Goal: Register for event/course

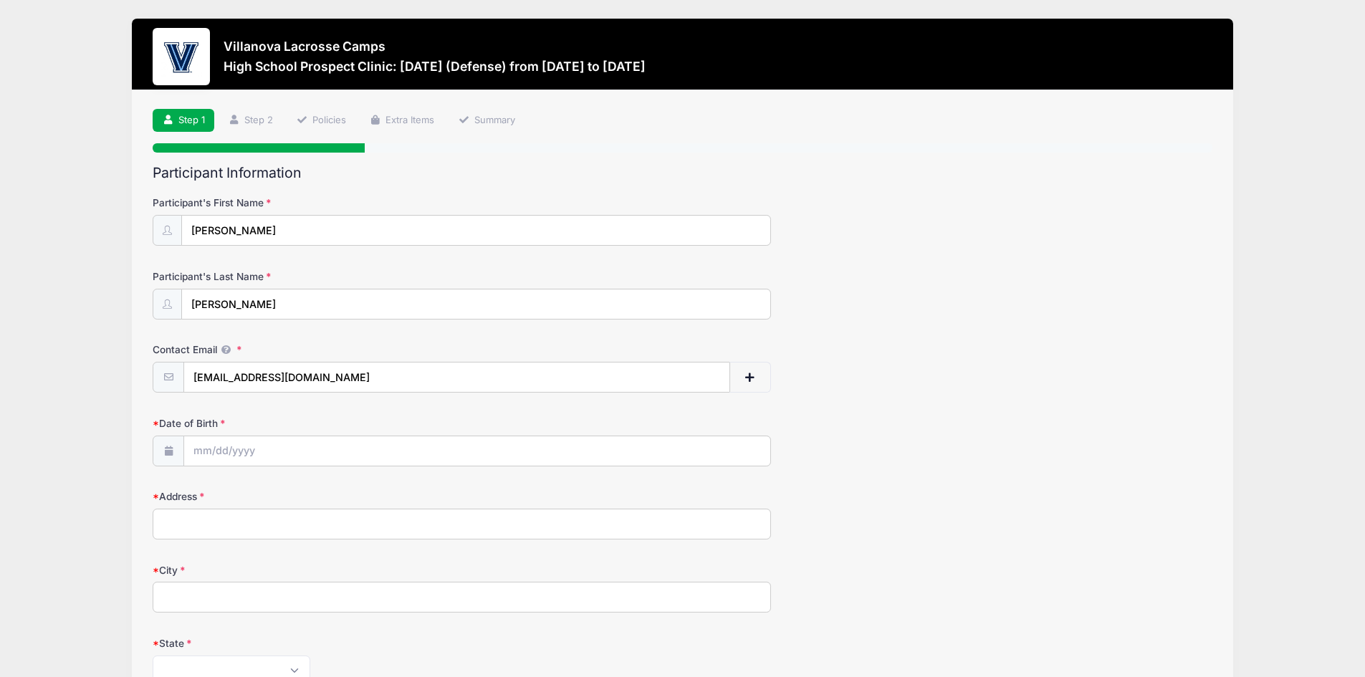
type input "[EMAIL_ADDRESS][DOMAIN_NAME]"
click at [292, 449] on input "Date of Birth" at bounding box center [477, 451] width 586 height 31
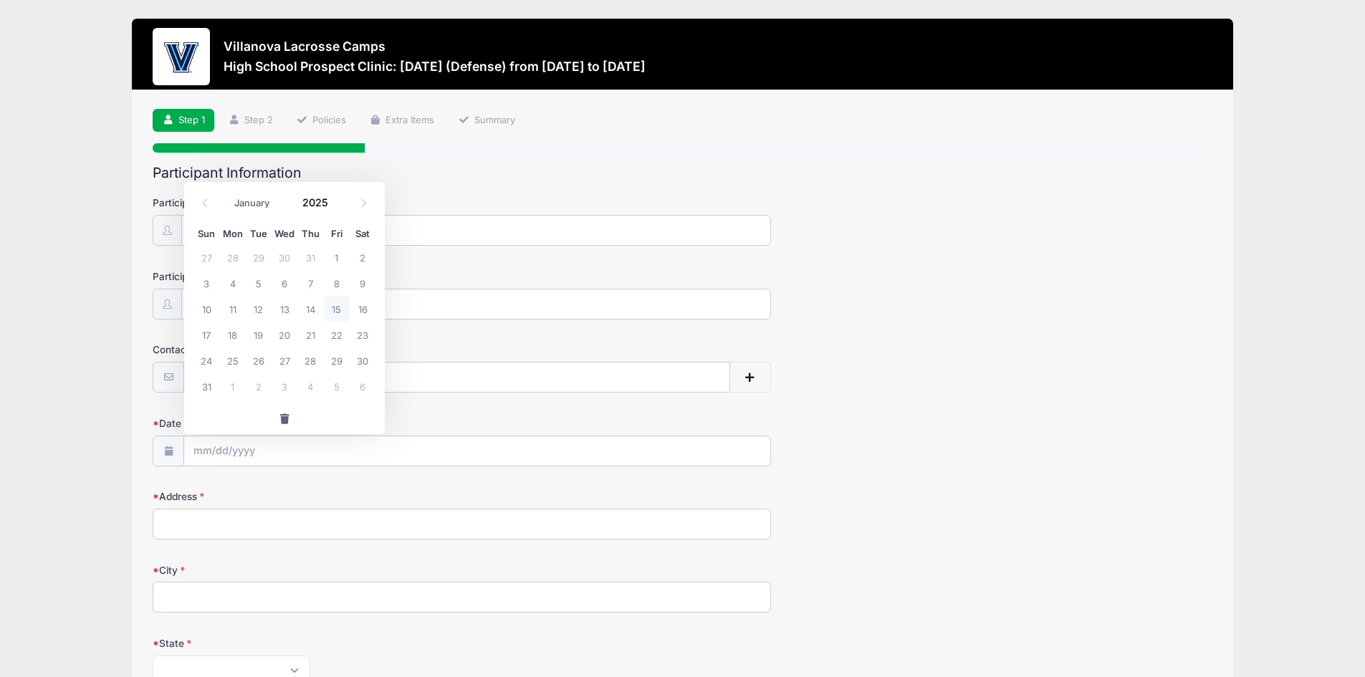
click at [340, 308] on span "15" at bounding box center [337, 309] width 26 height 26
type input "08/15/2025"
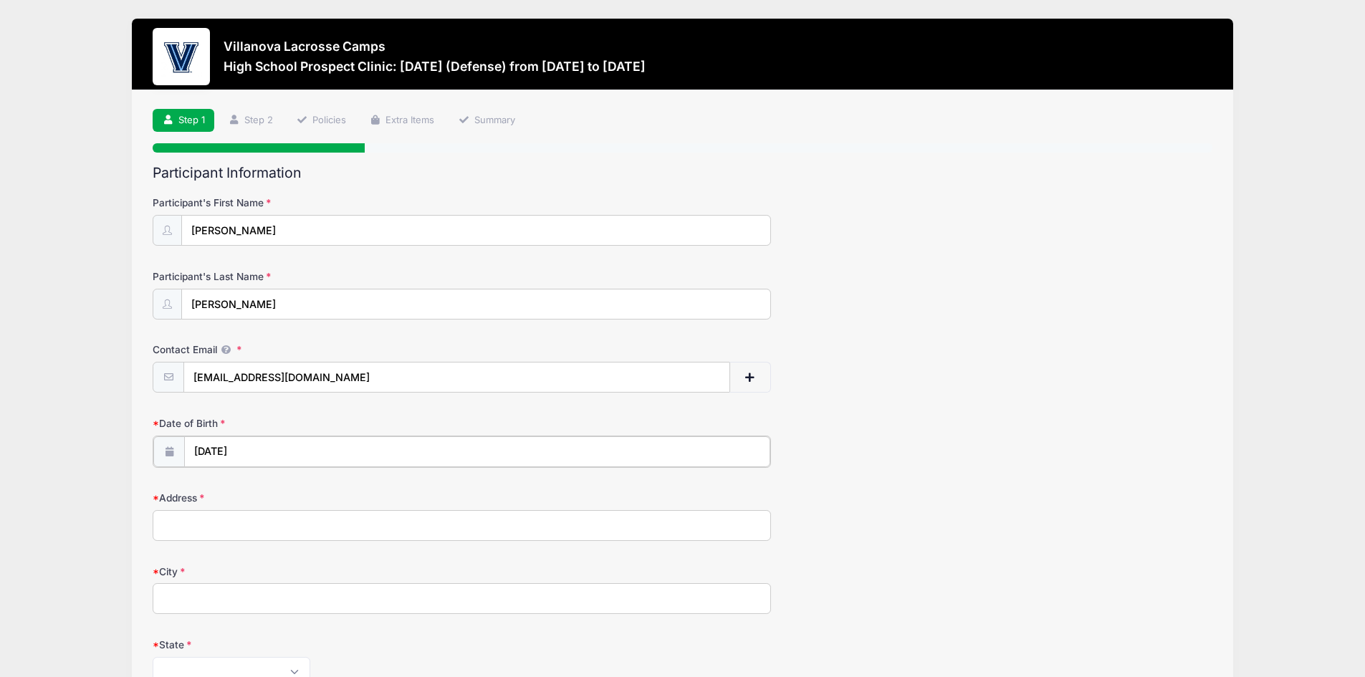
click at [285, 447] on input "08/15/2025" at bounding box center [477, 451] width 586 height 31
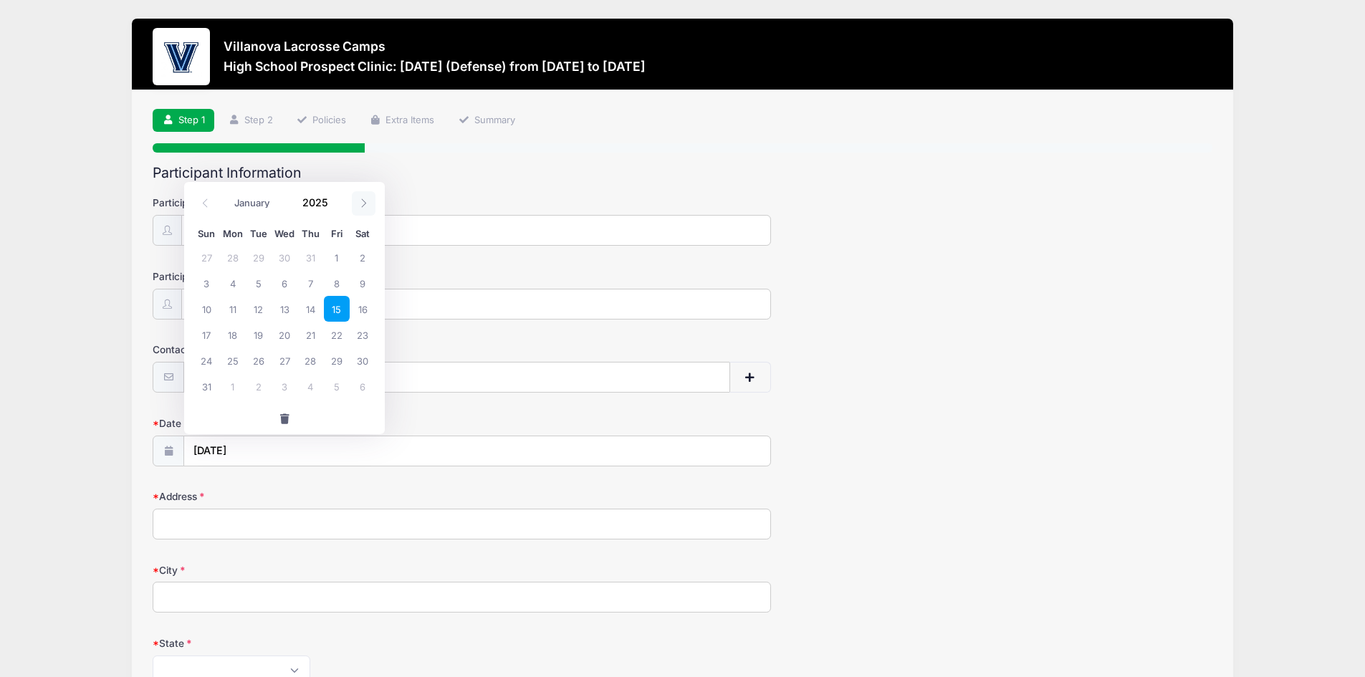
click at [362, 208] on icon at bounding box center [363, 203] width 9 height 9
select select "8"
click at [319, 204] on input "2025" at bounding box center [318, 202] width 47 height 21
click at [335, 196] on span at bounding box center [337, 197] width 10 height 11
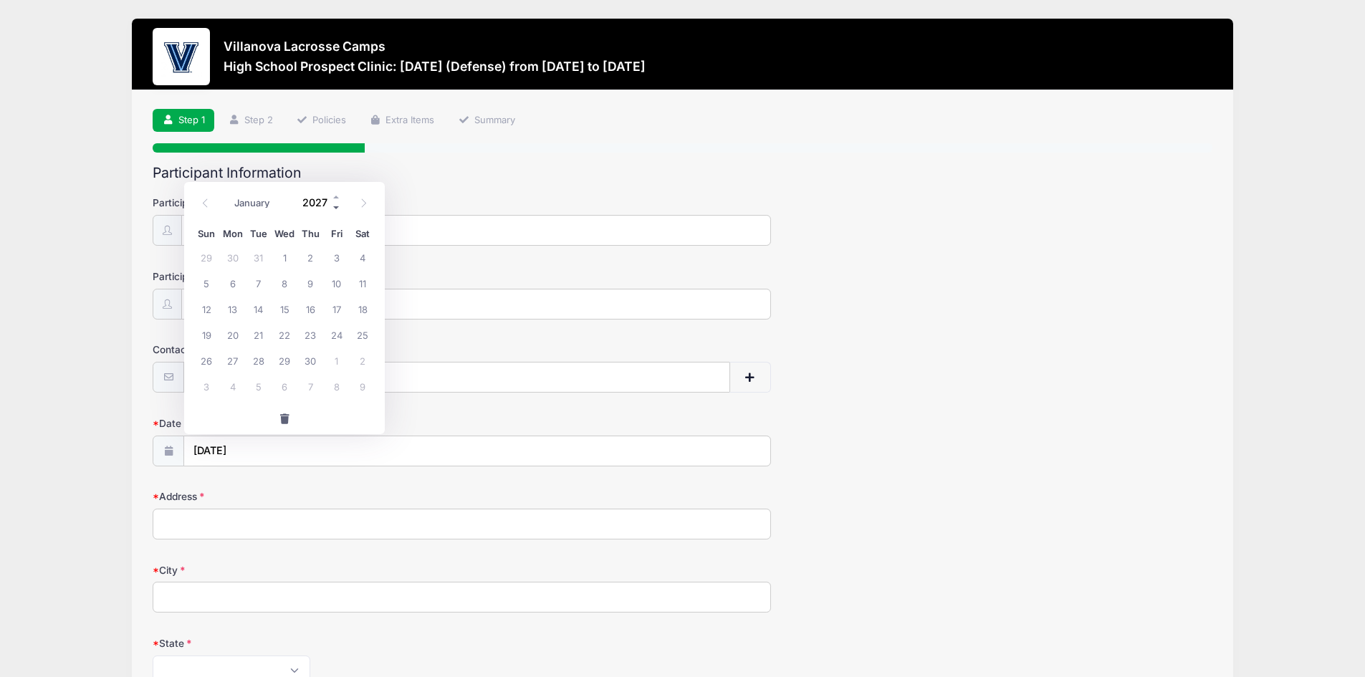
click at [338, 208] on span at bounding box center [337, 208] width 10 height 11
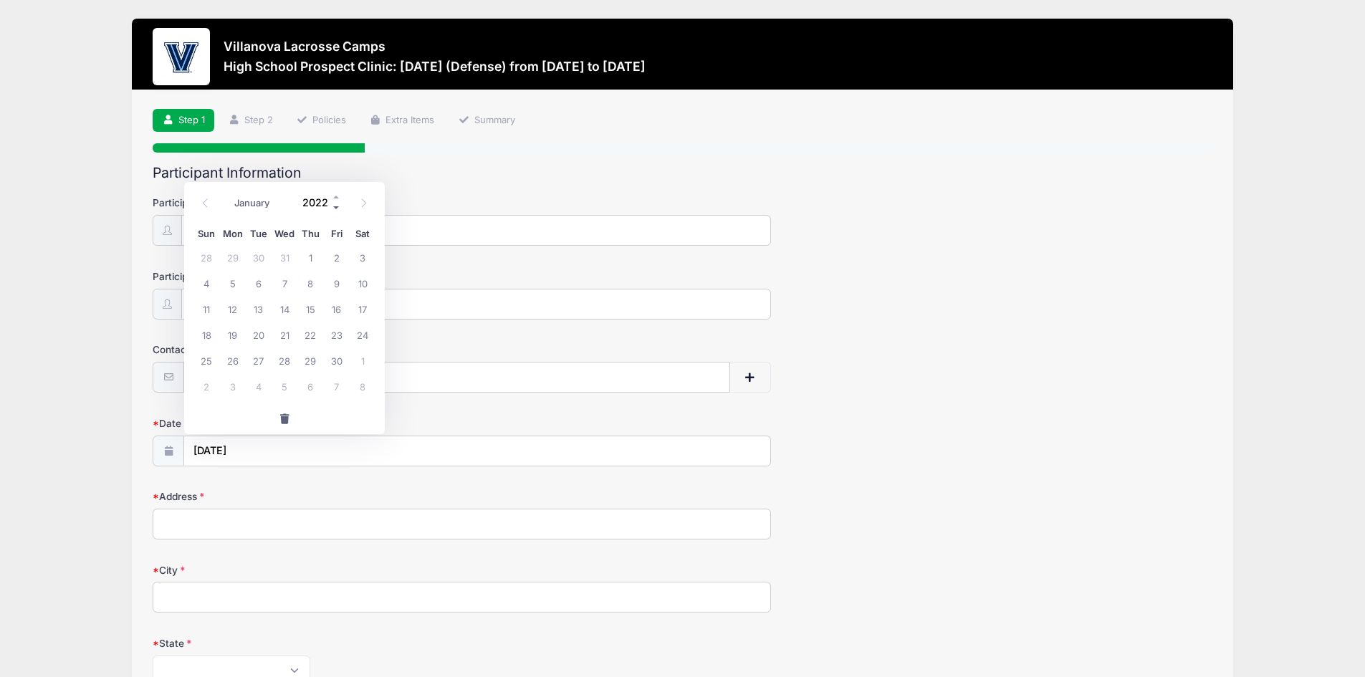
click at [338, 208] on span at bounding box center [337, 208] width 10 height 11
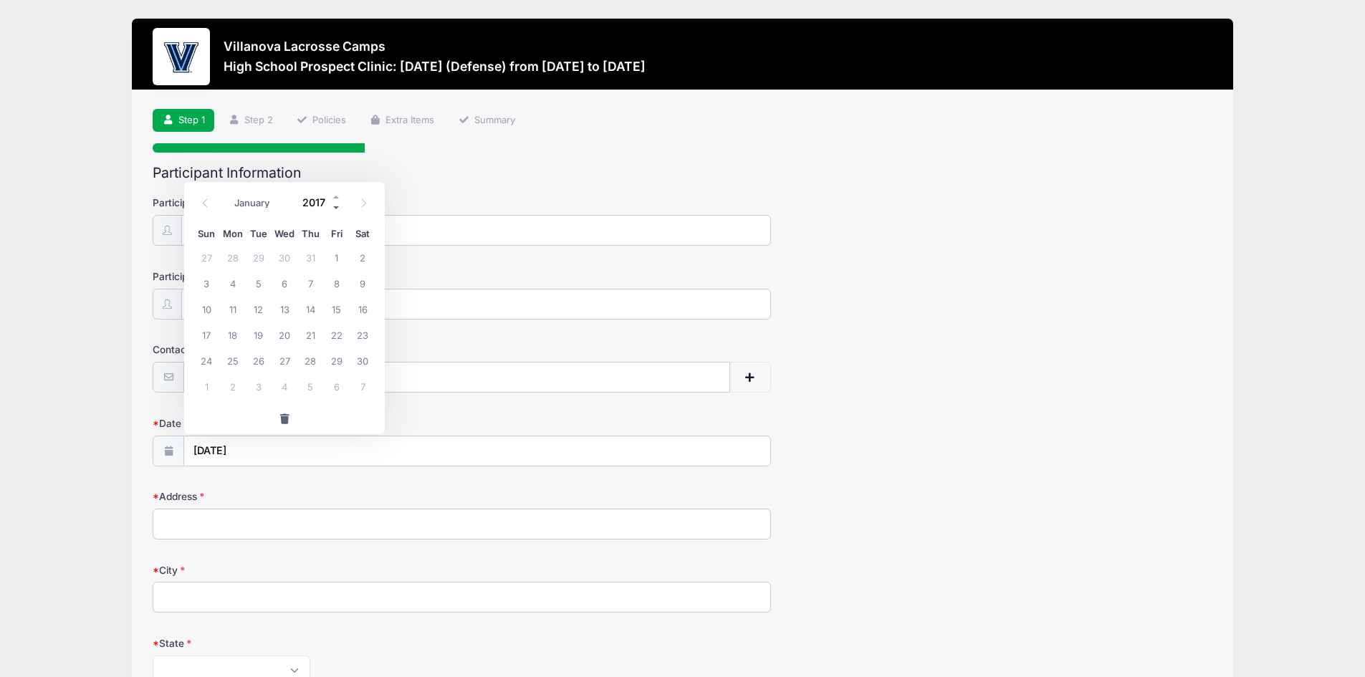
click at [338, 208] on span at bounding box center [337, 208] width 10 height 11
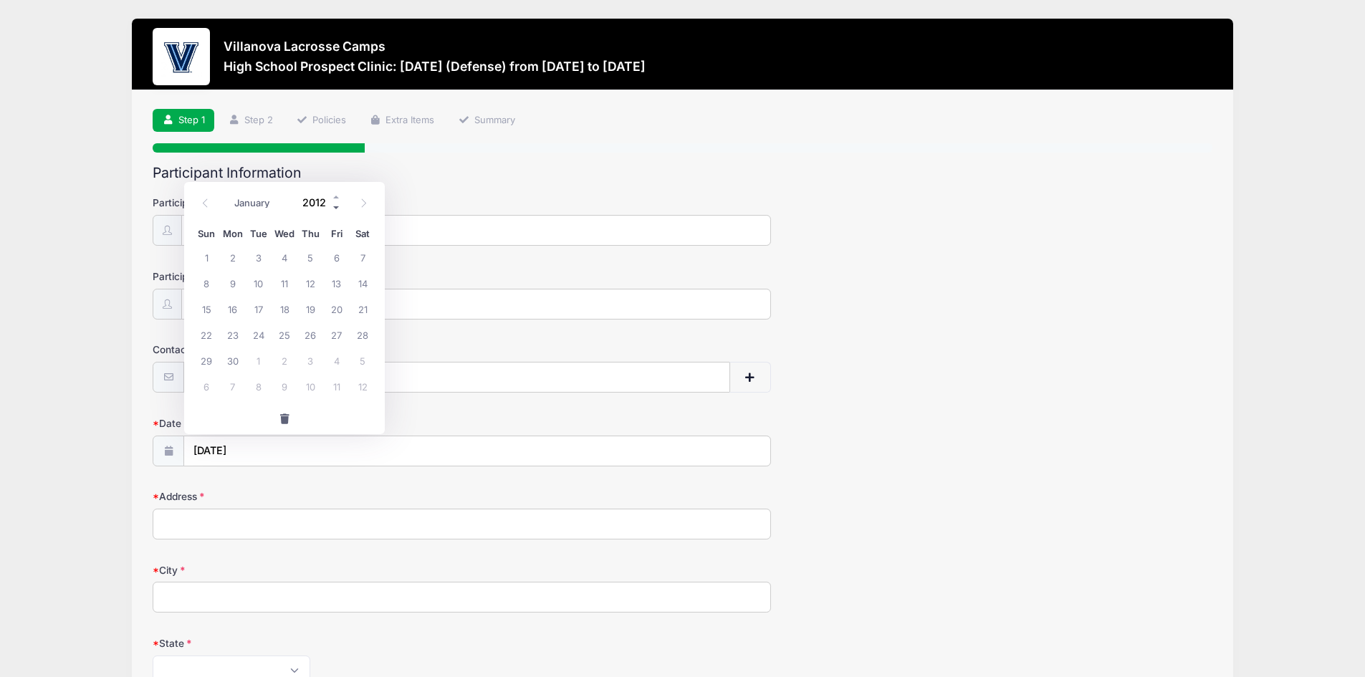
click at [338, 208] on span at bounding box center [337, 208] width 10 height 11
type input "2009"
click at [202, 197] on span at bounding box center [205, 203] width 24 height 24
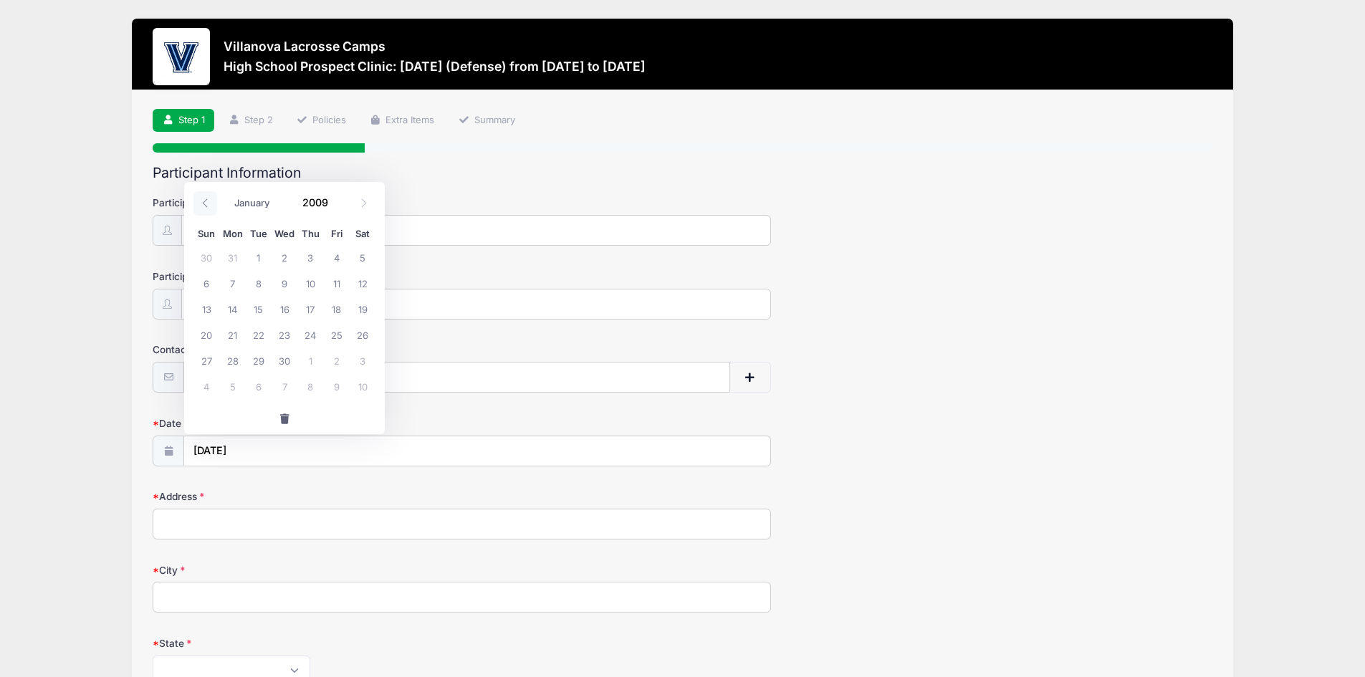
select select "7"
click at [360, 305] on span "15" at bounding box center [363, 309] width 26 height 26
type input "08/15/2009"
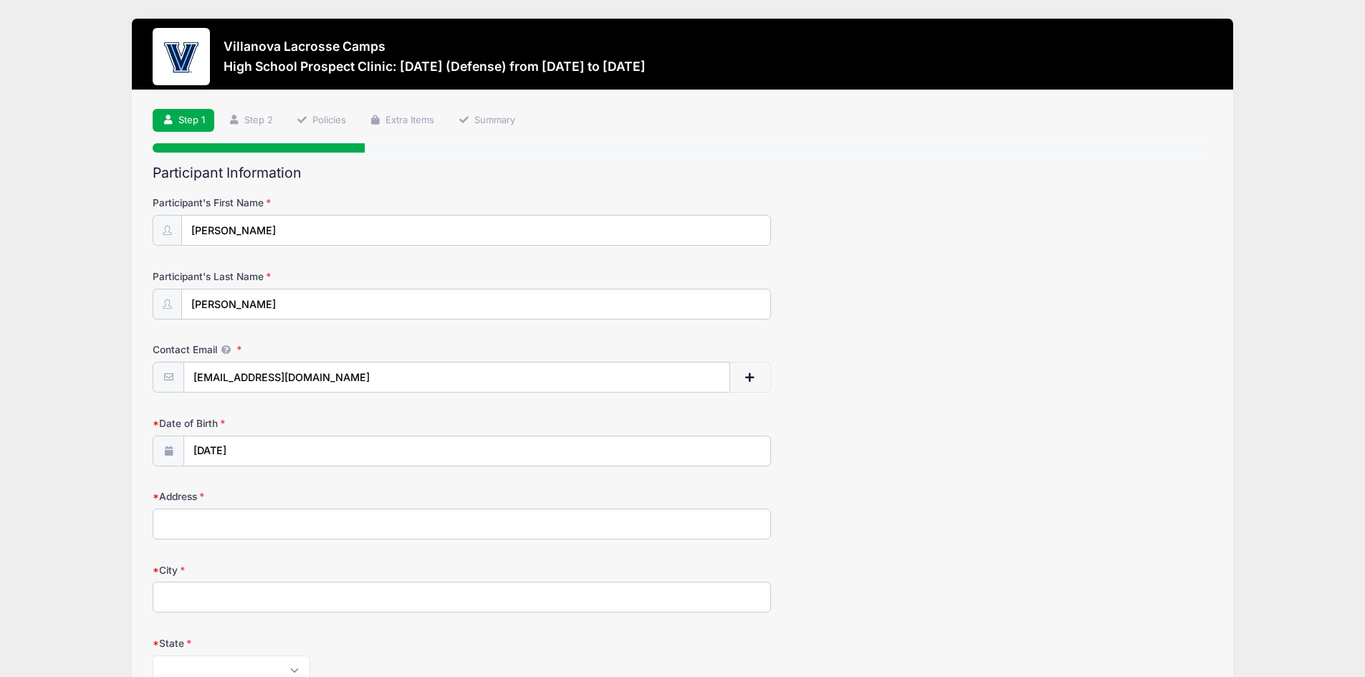
click at [927, 431] on div "Date of Birth 08/15/2009" at bounding box center [683, 441] width 1060 height 50
click at [454, 532] on input "Address" at bounding box center [462, 524] width 618 height 31
type input "11 Bell Drive"
type input "Morristown"
select select "NJ"
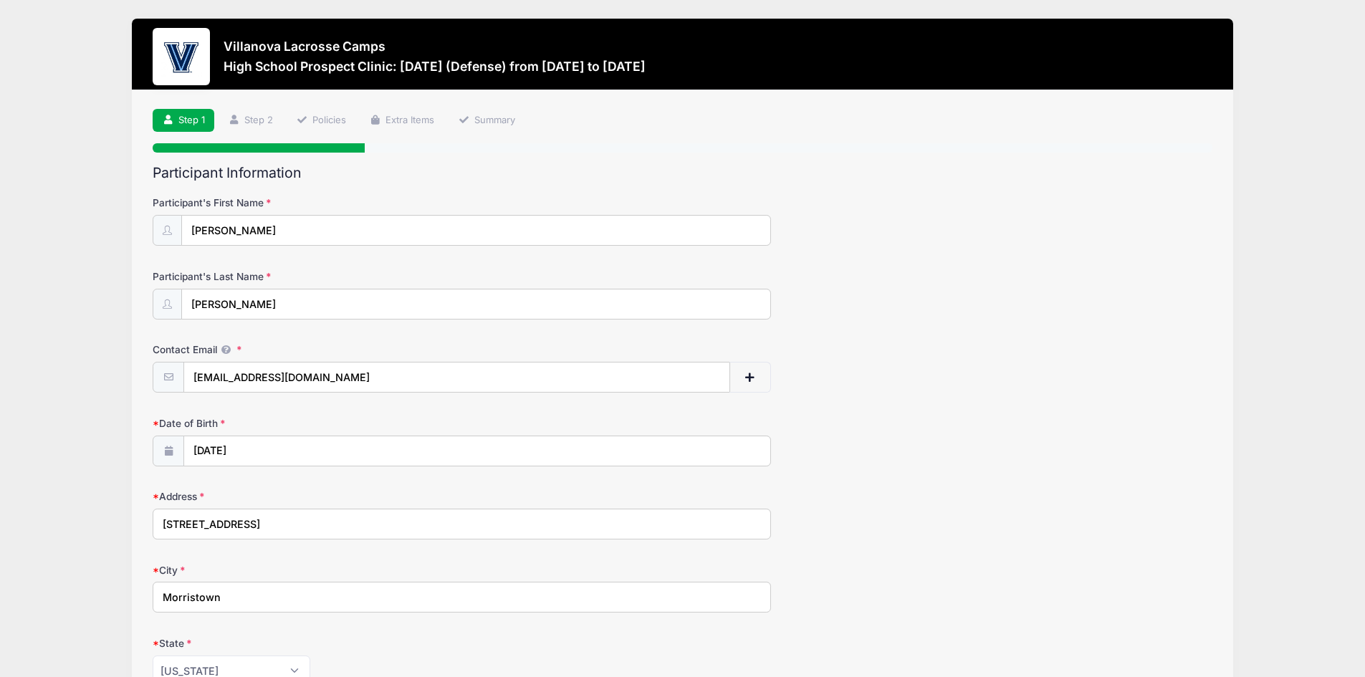
type input "07960"
type input "(646) 221-6051"
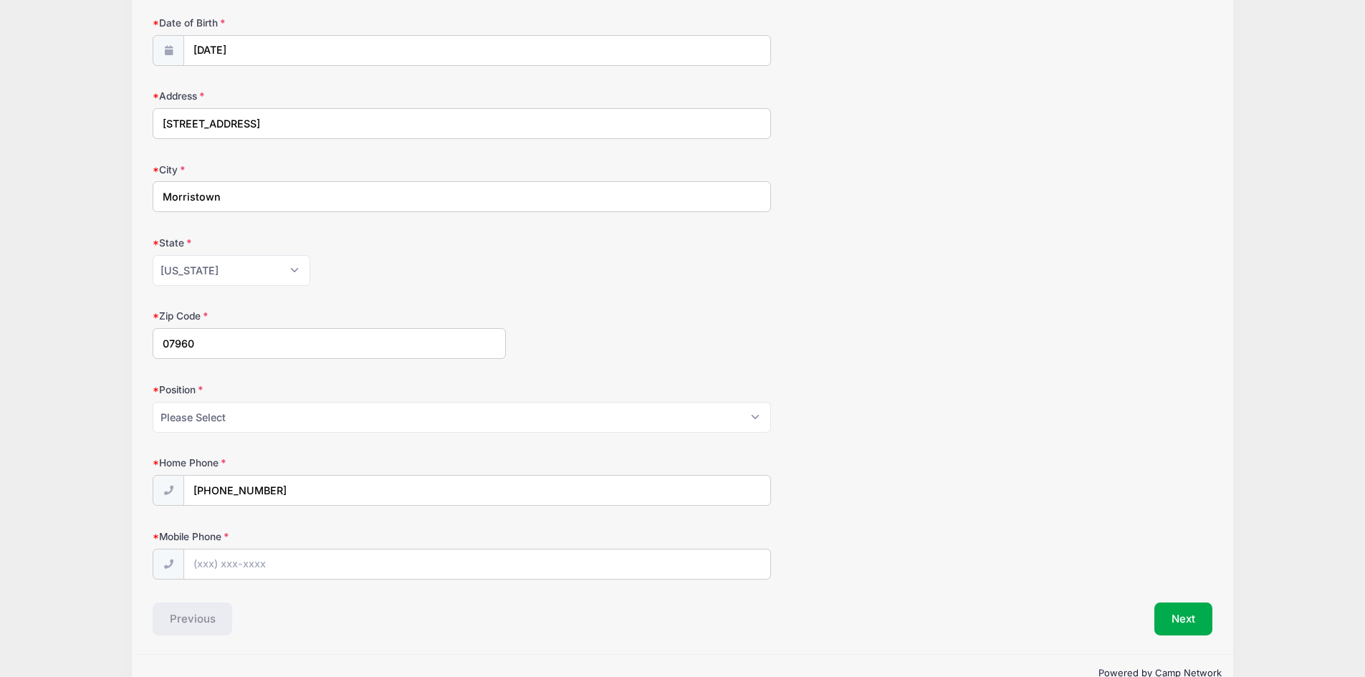
scroll to position [430, 0]
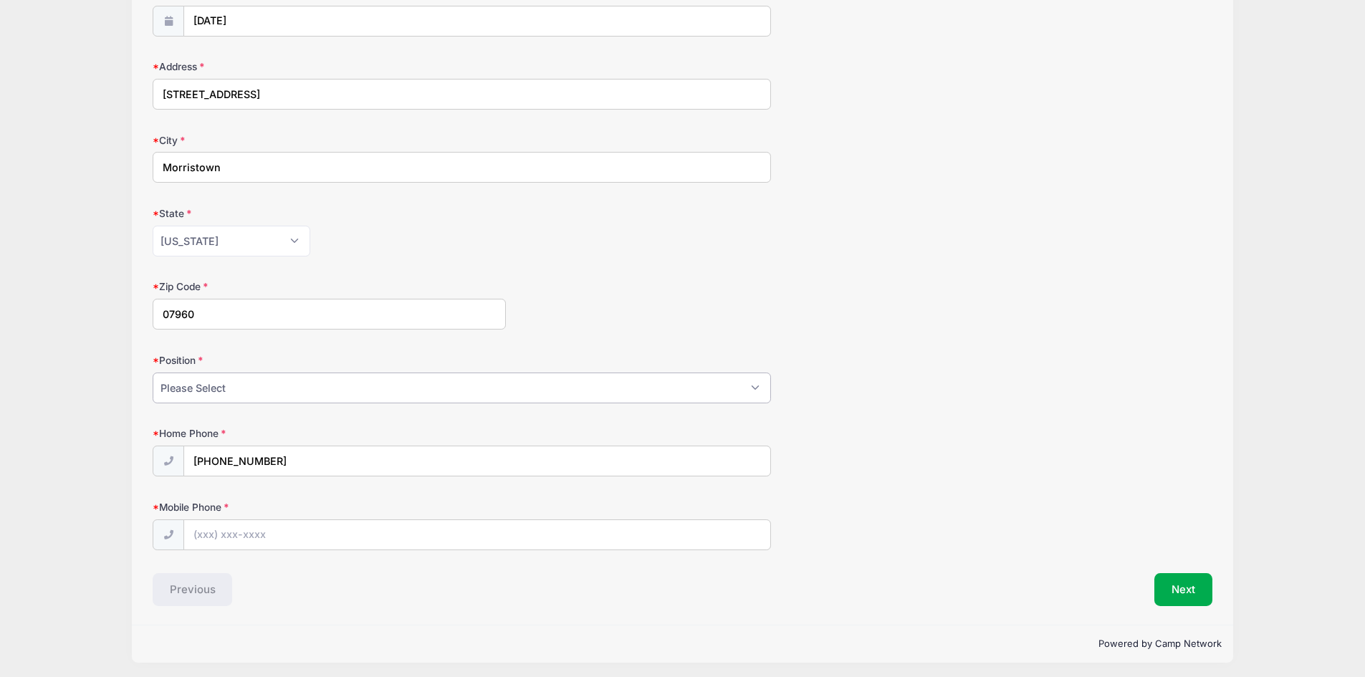
click at [315, 386] on select "Please Select Goalie Middie Defense Attack FOGO LSM" at bounding box center [462, 388] width 618 height 31
select select "Defense"
click at [153, 373] on select "Please Select Goalie Middie Defense Attack FOGO LSM" at bounding box center [462, 388] width 618 height 31
click at [216, 539] on input "Mobile Phone" at bounding box center [477, 535] width 586 height 31
type input "(973) 223-1815"
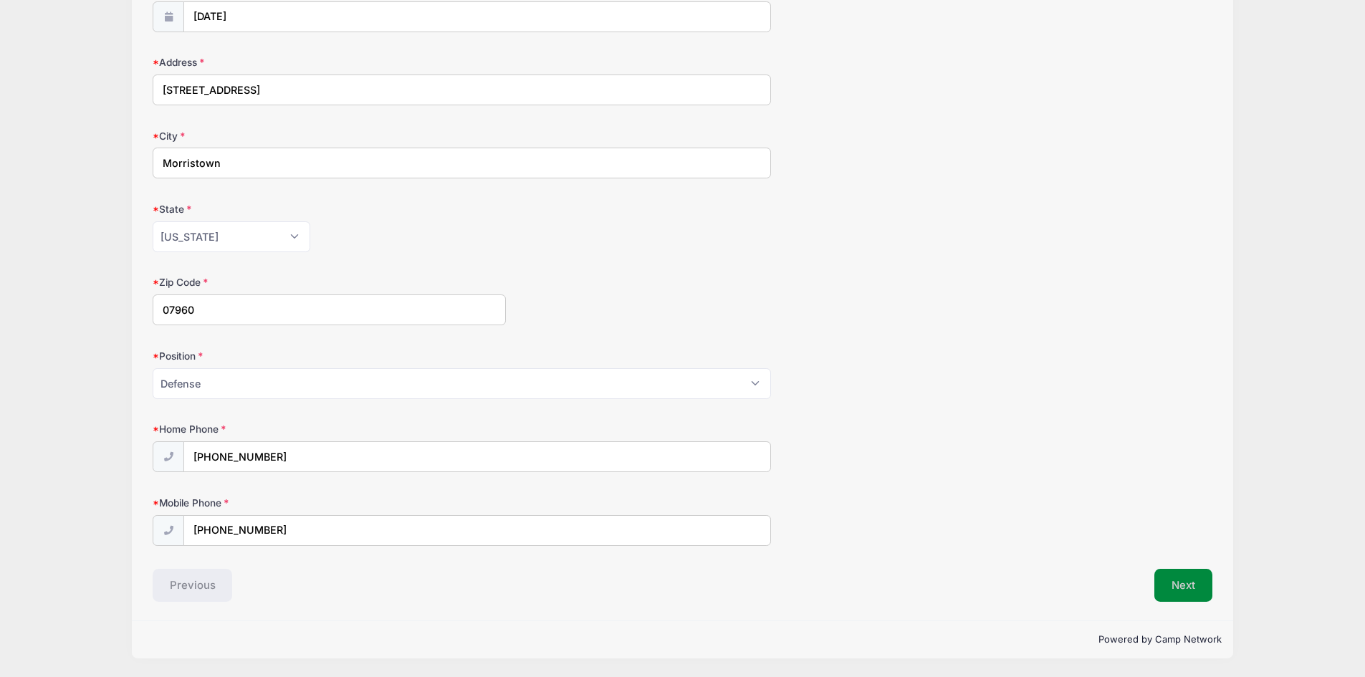
scroll to position [434, 0]
click at [1193, 586] on button "Next" at bounding box center [1184, 585] width 58 height 33
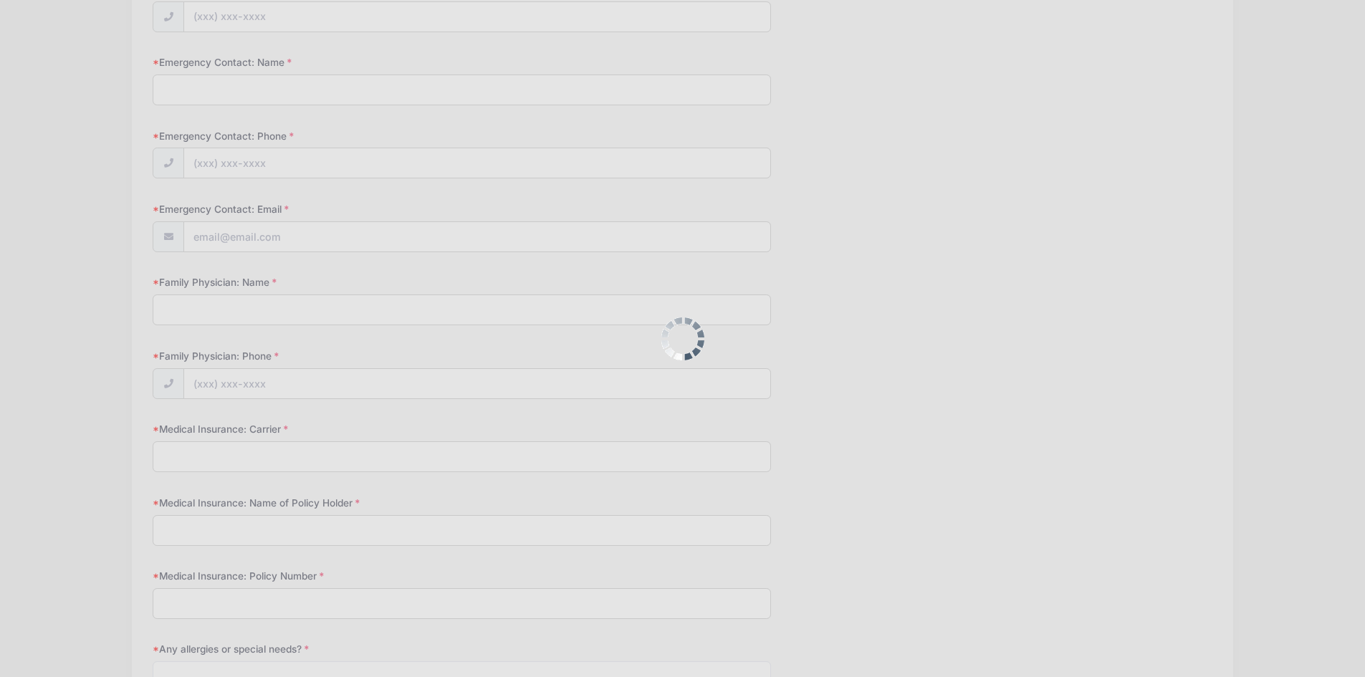
scroll to position [0, 0]
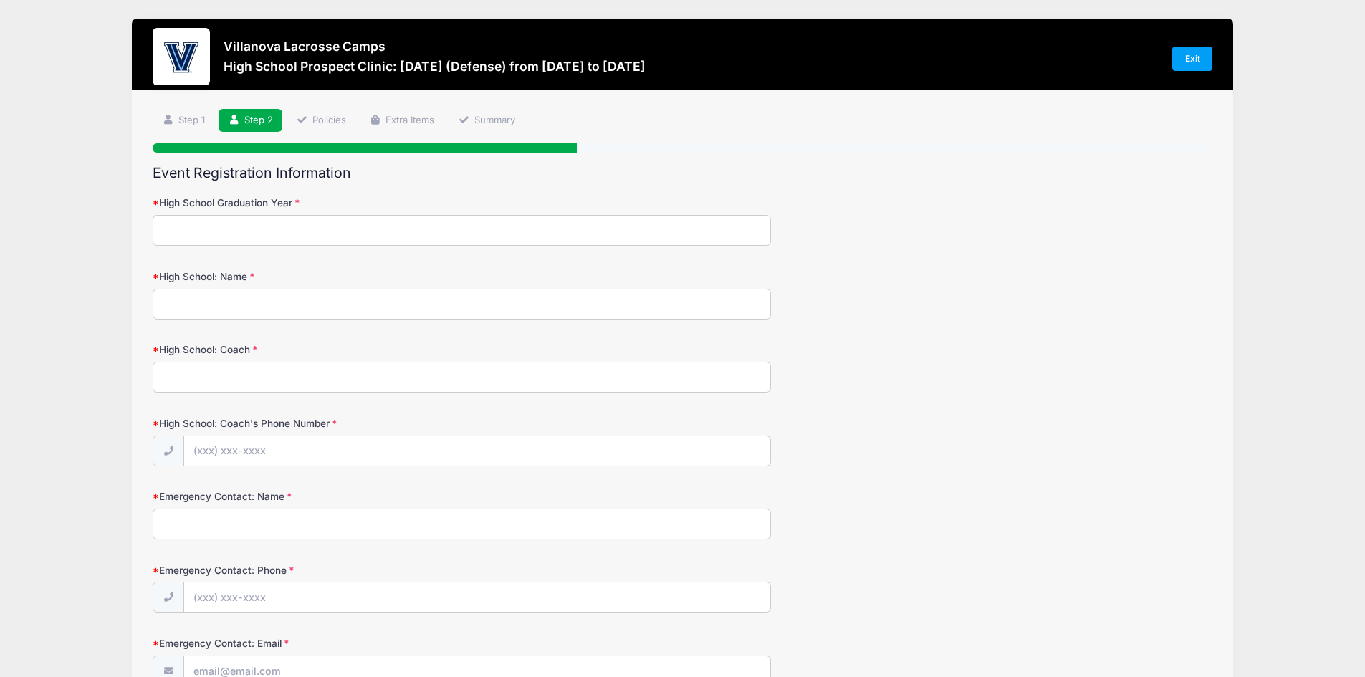
click at [272, 239] on input "High School Graduation Year" at bounding box center [462, 230] width 618 height 31
type input "2028"
click at [257, 302] on input "High School: Name" at bounding box center [462, 304] width 618 height 31
type input "Delbarton School"
click at [250, 375] on input "High School: Coach" at bounding box center [462, 377] width 618 height 31
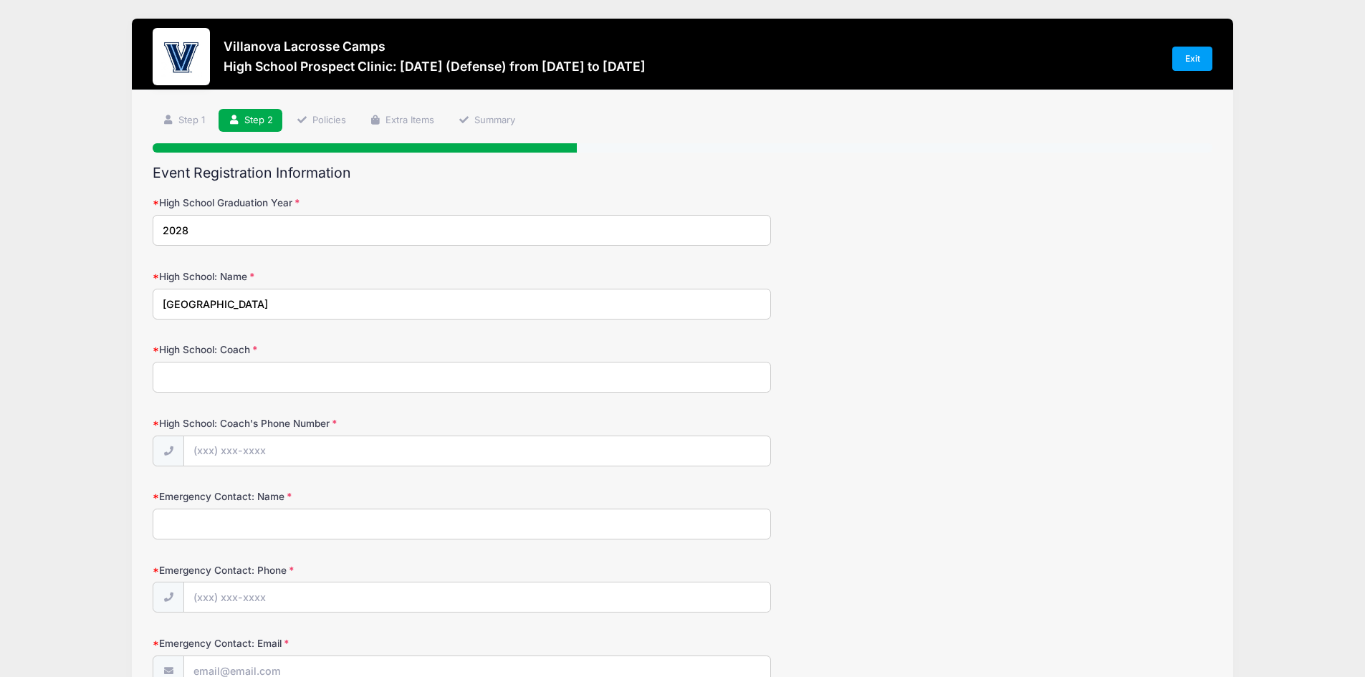
click at [587, 373] on input "High School: Coach" at bounding box center [462, 377] width 618 height 31
click at [247, 383] on input "High School: Coach" at bounding box center [462, 377] width 618 height 31
paste input "Matthew Kovachik"
type input "Matthew Kovachik"
click at [276, 462] on input "High School: Coach's Phone Number" at bounding box center [477, 451] width 586 height 31
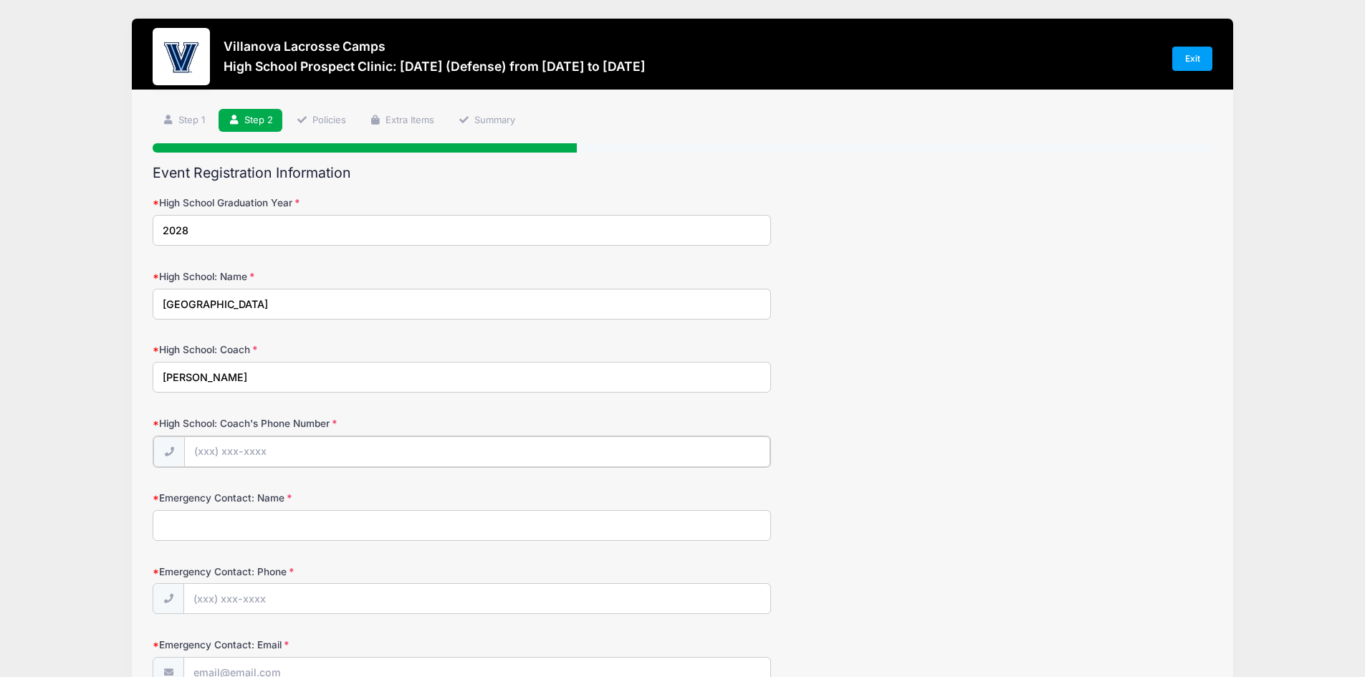
paste input "(973) 538-3231"
type input "(973) 538-3231"
click at [299, 535] on input "Emergency Contact: Name" at bounding box center [462, 524] width 618 height 31
type input "Kristina Fitzpatrick"
click at [921, 571] on div "Emergency Contact: Phone" at bounding box center [683, 588] width 1060 height 50
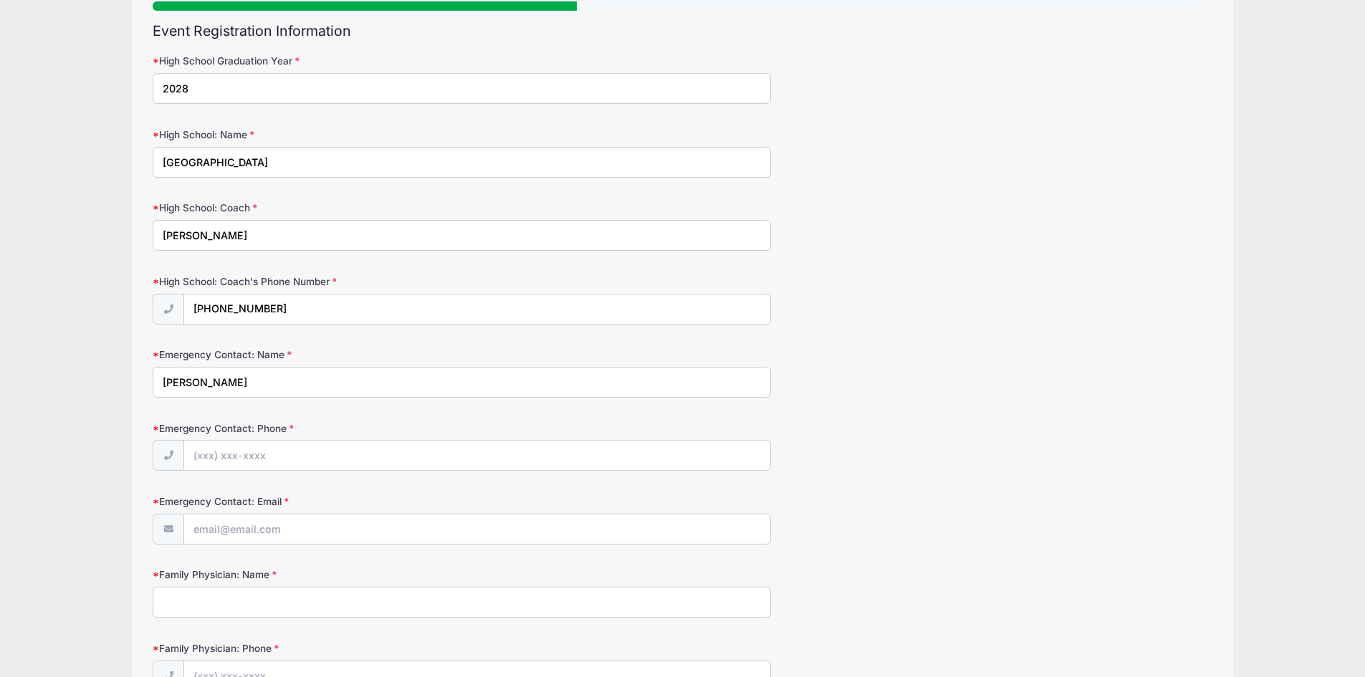
scroll to position [143, 0]
click at [727, 457] on input "Emergency Contact: Phone" at bounding box center [477, 454] width 586 height 31
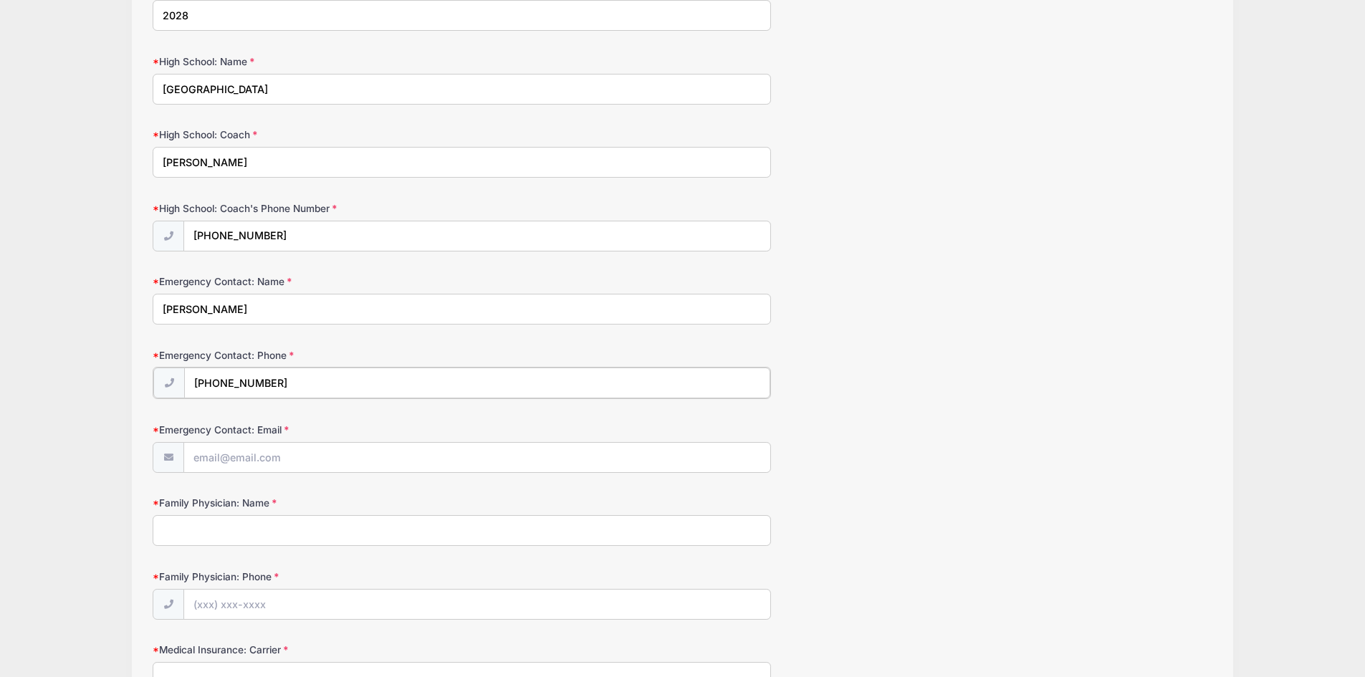
scroll to position [287, 0]
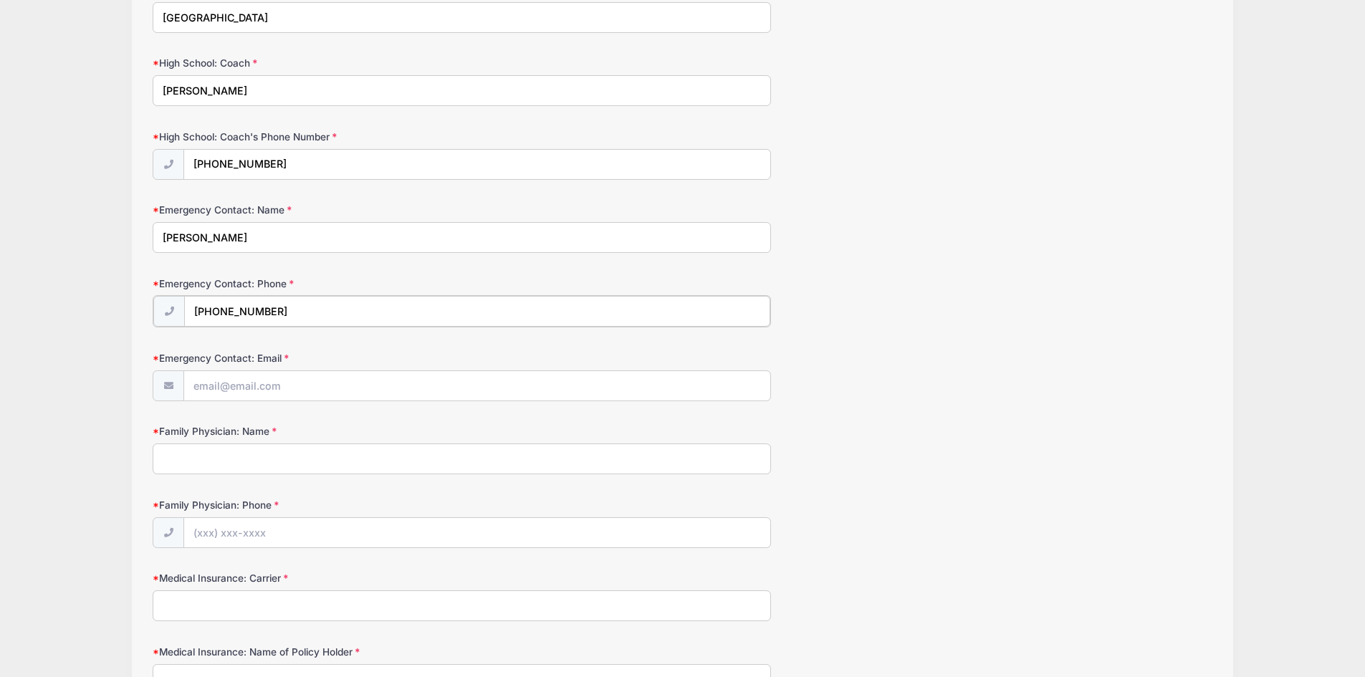
type input "(646) 221-6051"
click at [470, 388] on input "Emergency Contact: Email" at bounding box center [477, 385] width 586 height 31
type input "kristinafitzpatrick@hotmail.com"
click at [353, 449] on input "Family Physician: Name" at bounding box center [462, 457] width 618 height 31
type input "Morristown Pediatrics"
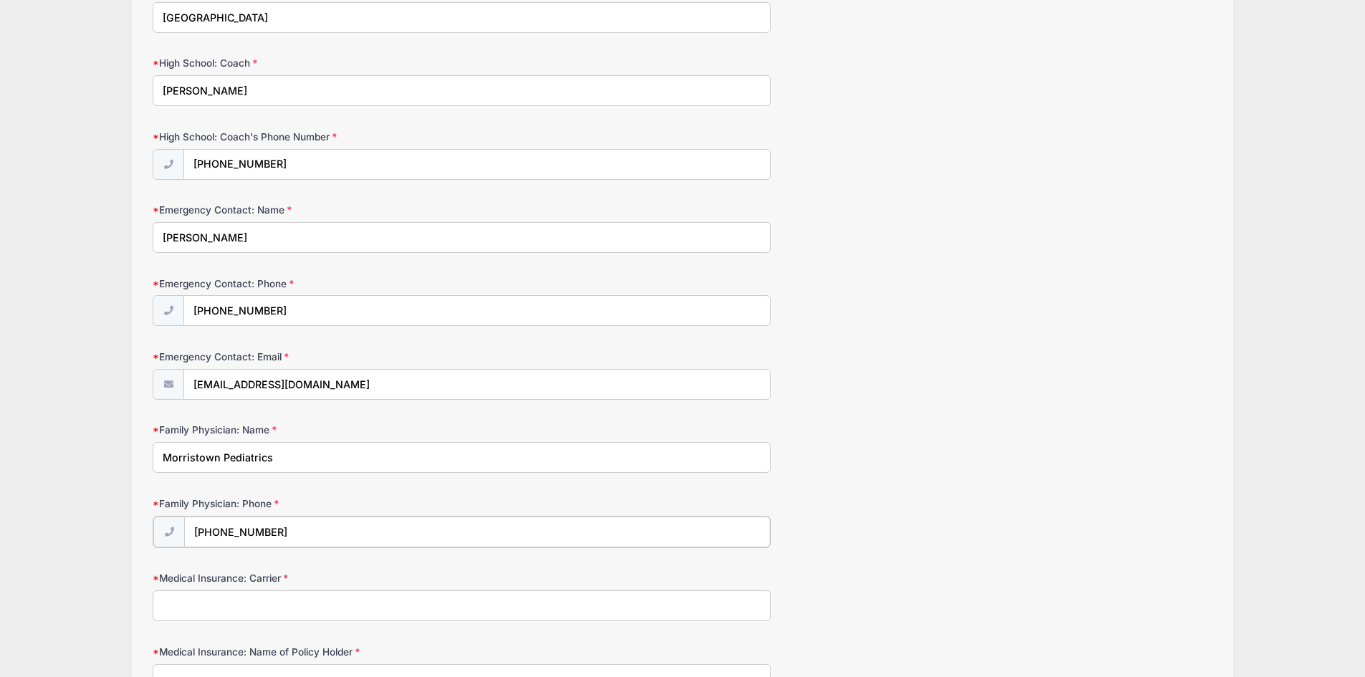
type input "(973) 540-9393"
click at [364, 608] on input "Medical Insurance: Carrier" at bounding box center [462, 604] width 618 height 31
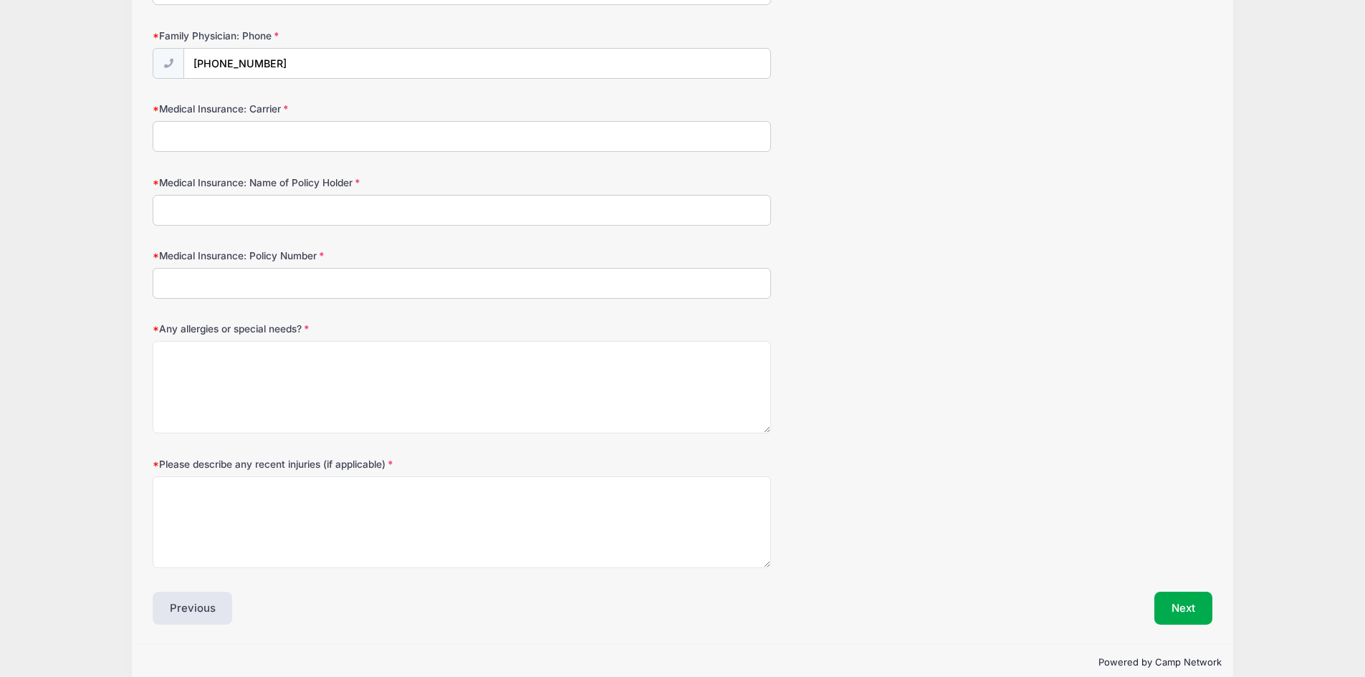
scroll to position [778, 0]
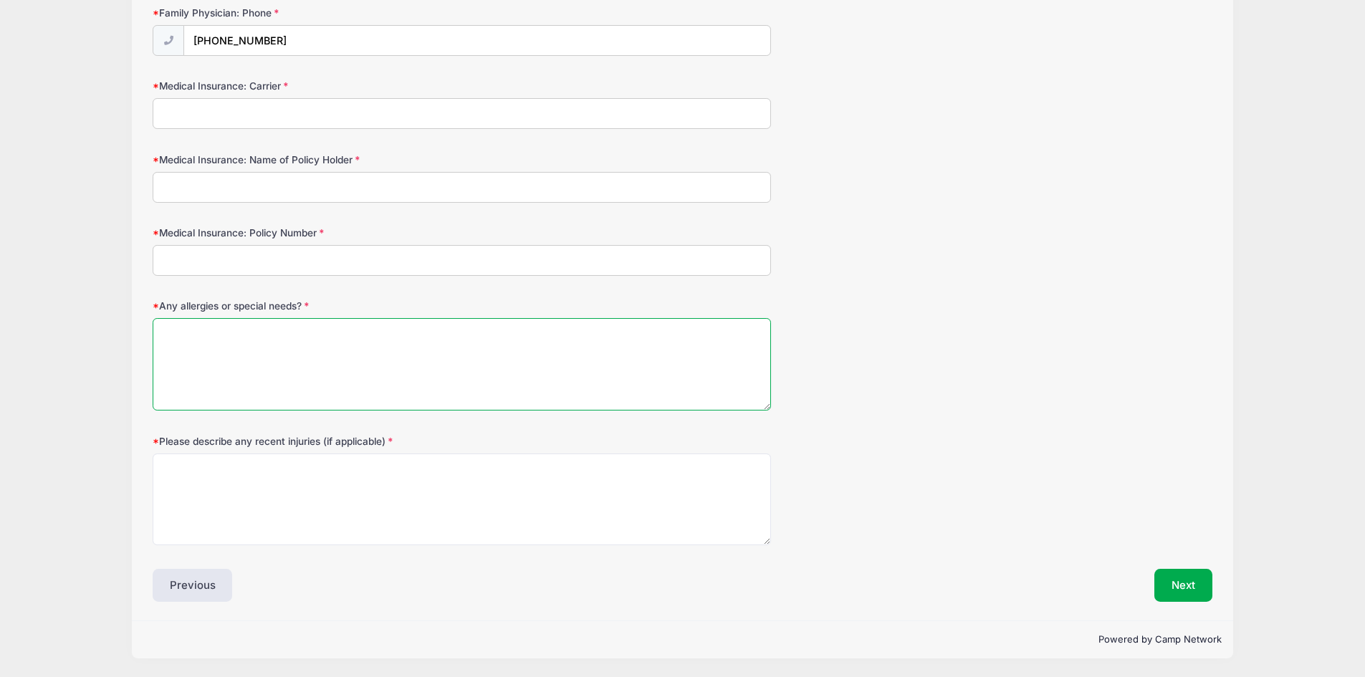
click at [276, 363] on textarea "Any allergies or special needs?" at bounding box center [462, 364] width 618 height 92
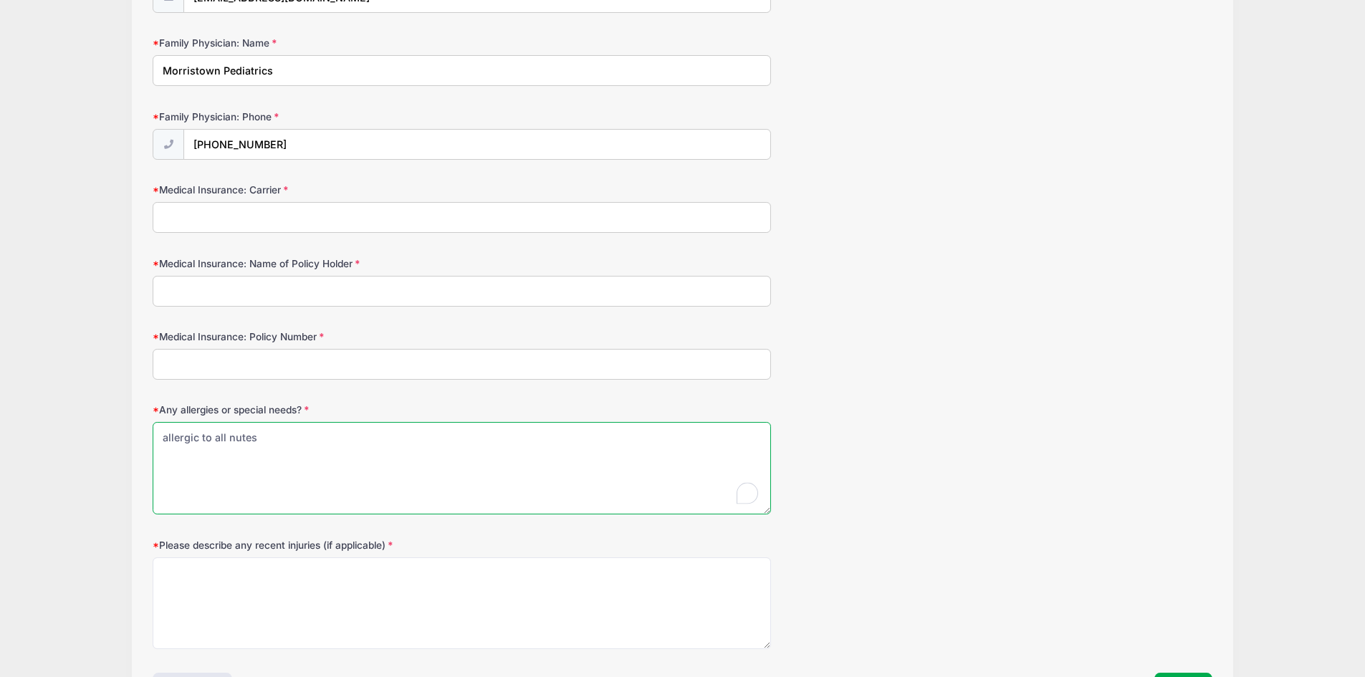
scroll to position [634, 0]
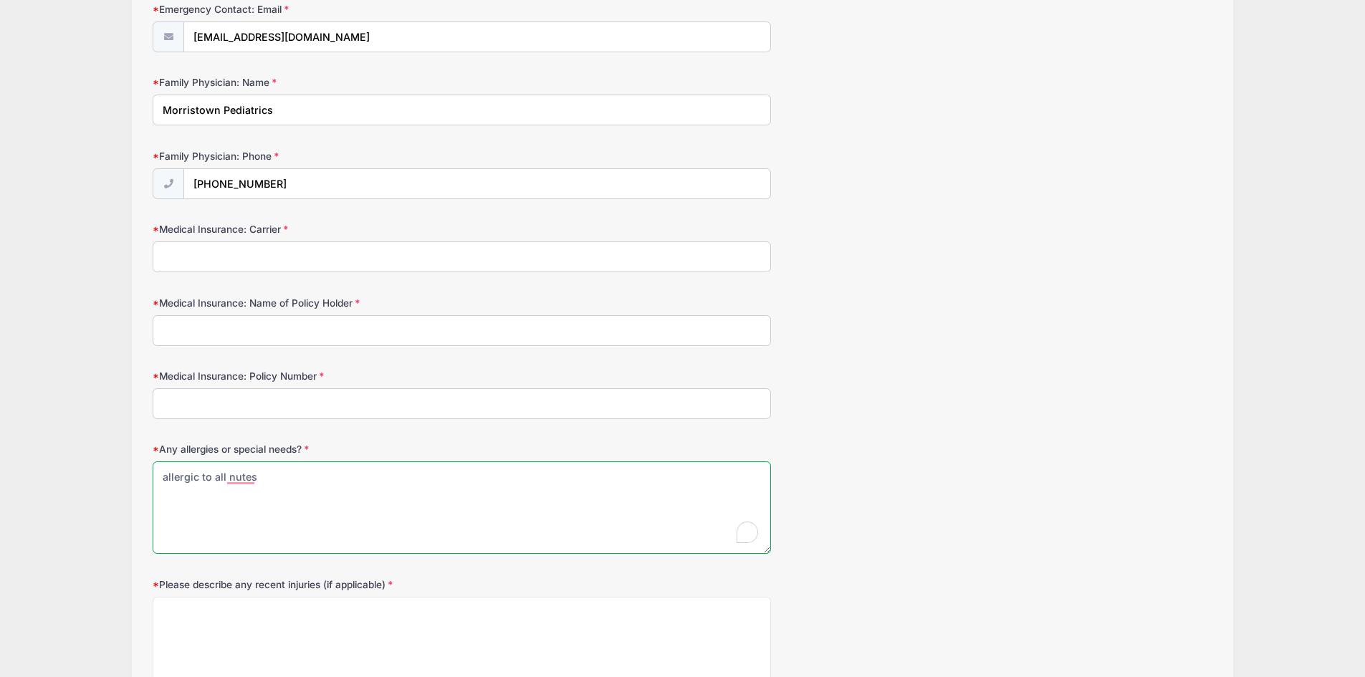
type textarea "allergic to all nutes"
click at [347, 256] on input "Medical Insurance: Carrier" at bounding box center [462, 257] width 618 height 31
type input "Cigna"
click at [359, 333] on input "Medical Insurance: Name of Policy Holder" at bounding box center [462, 330] width 618 height 31
type input "Sean Fitzpatrick"
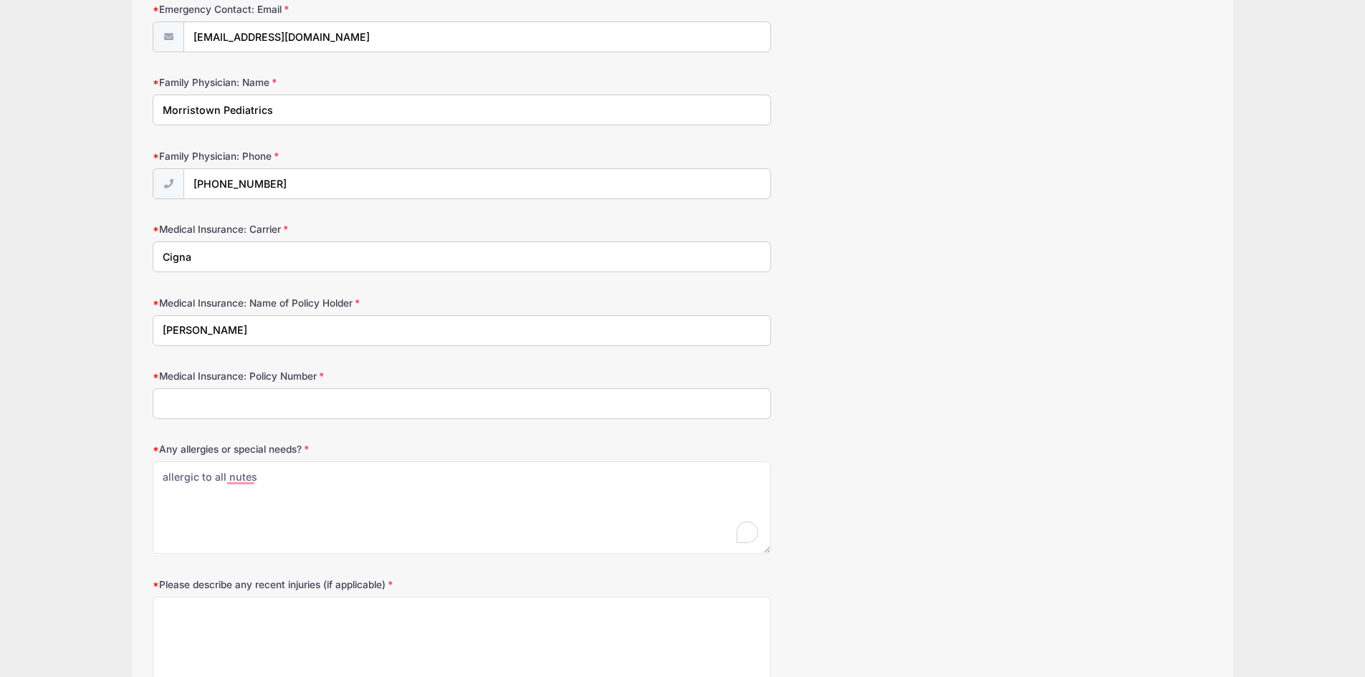
click at [163, 395] on input "Medical Insurance: Policy Number" at bounding box center [462, 403] width 618 height 31
type input "1105905154"
click at [238, 477] on textarea "allergic to all nutes" at bounding box center [462, 508] width 618 height 92
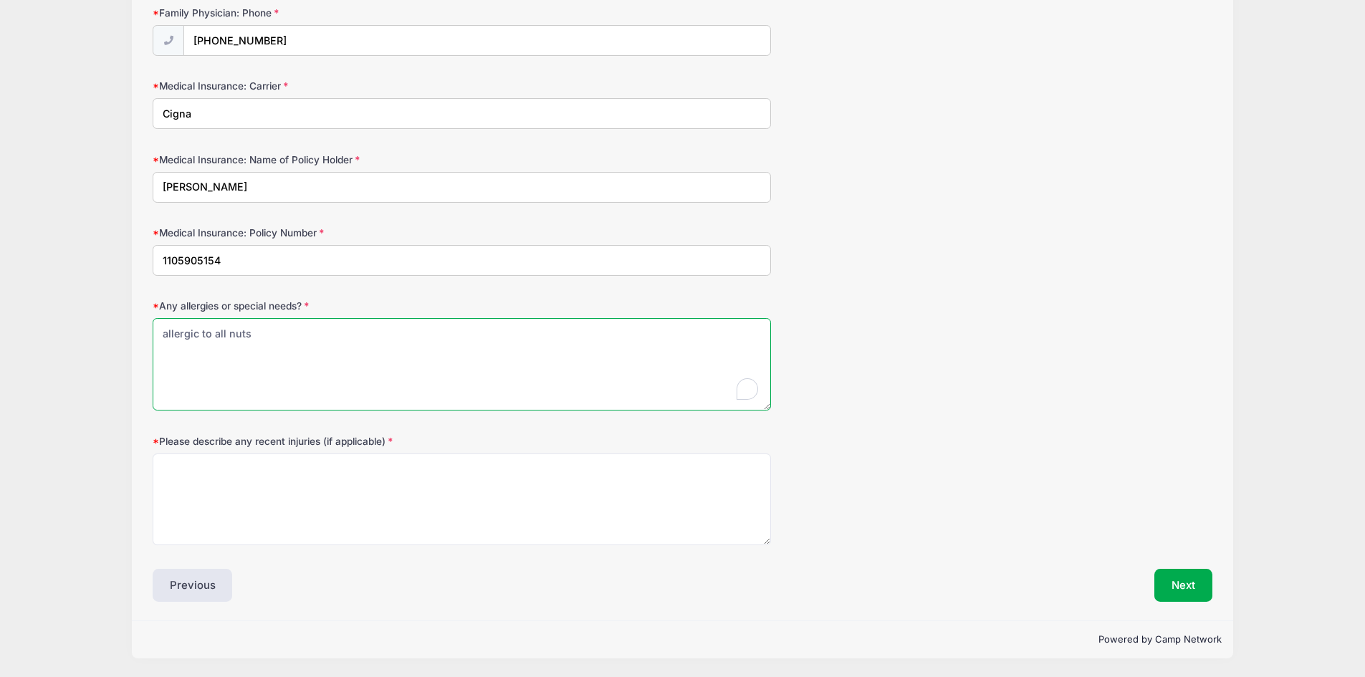
type textarea "allergic to all nuts"
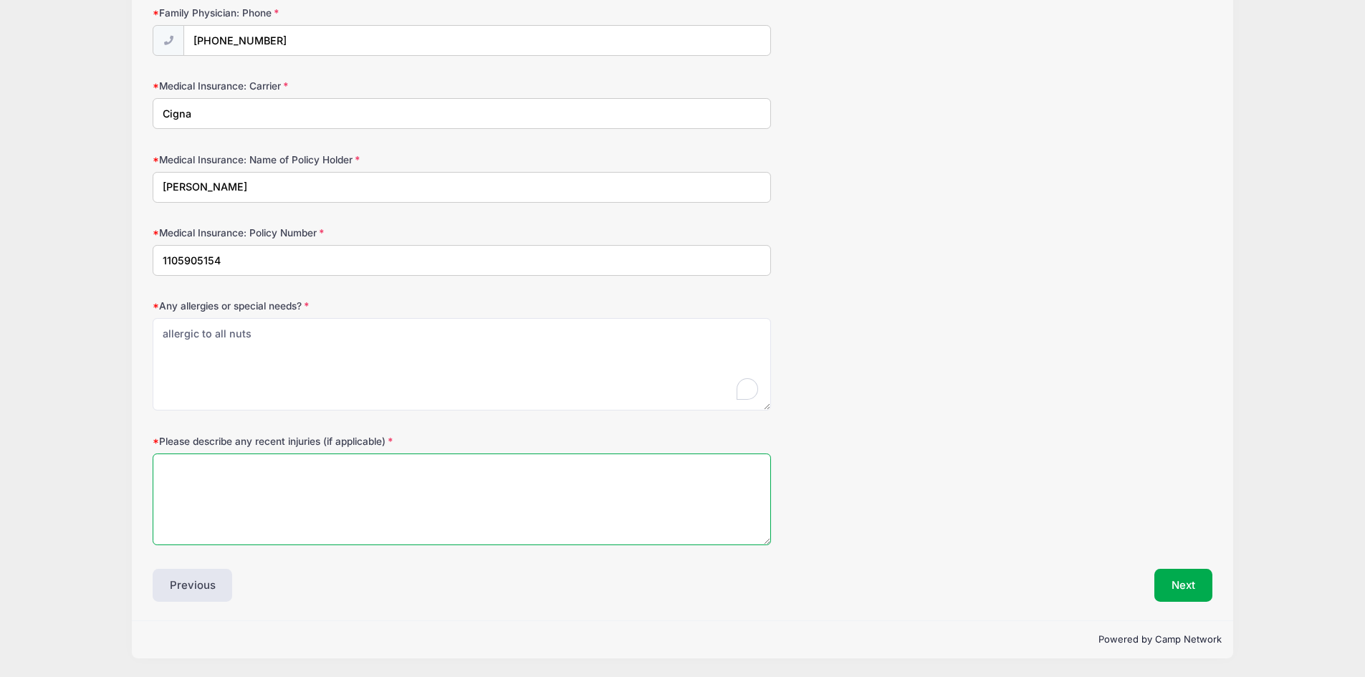
click at [319, 506] on textarea "Please describe any recent injuries (if applicable)" at bounding box center [462, 500] width 618 height 92
type textarea "NA"
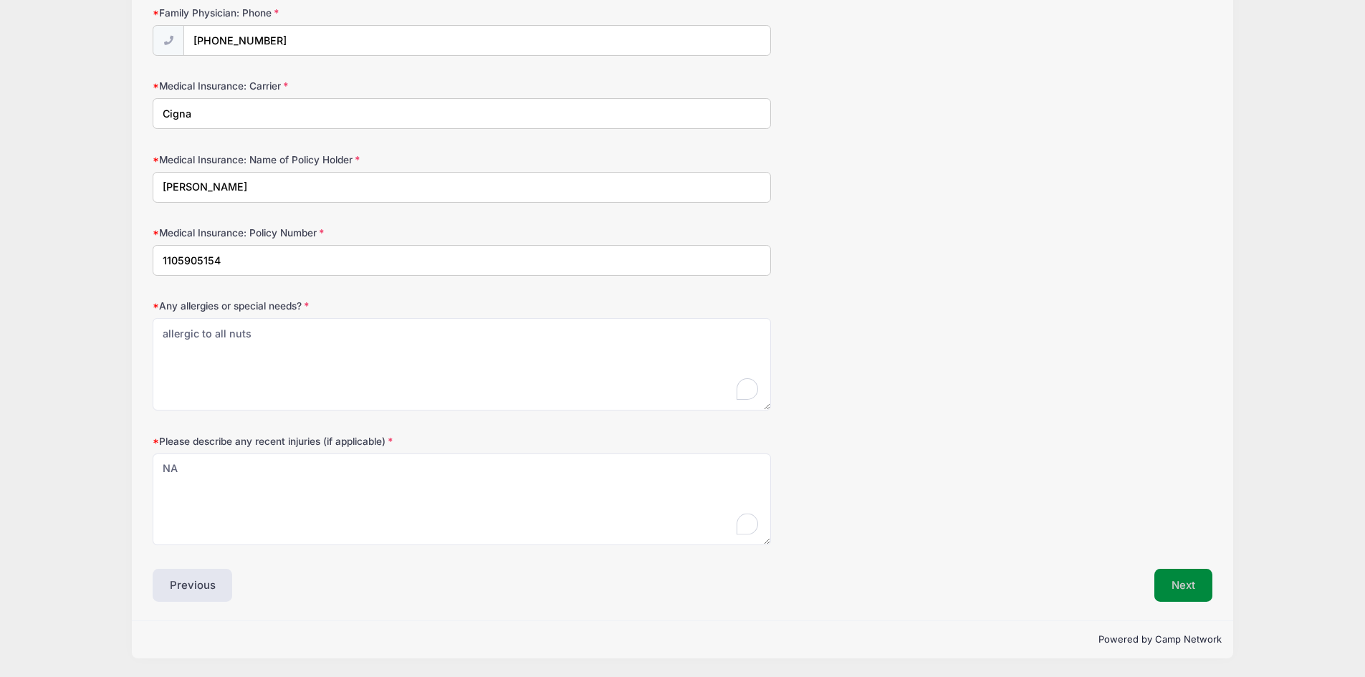
click at [1199, 583] on button "Next" at bounding box center [1184, 585] width 58 height 33
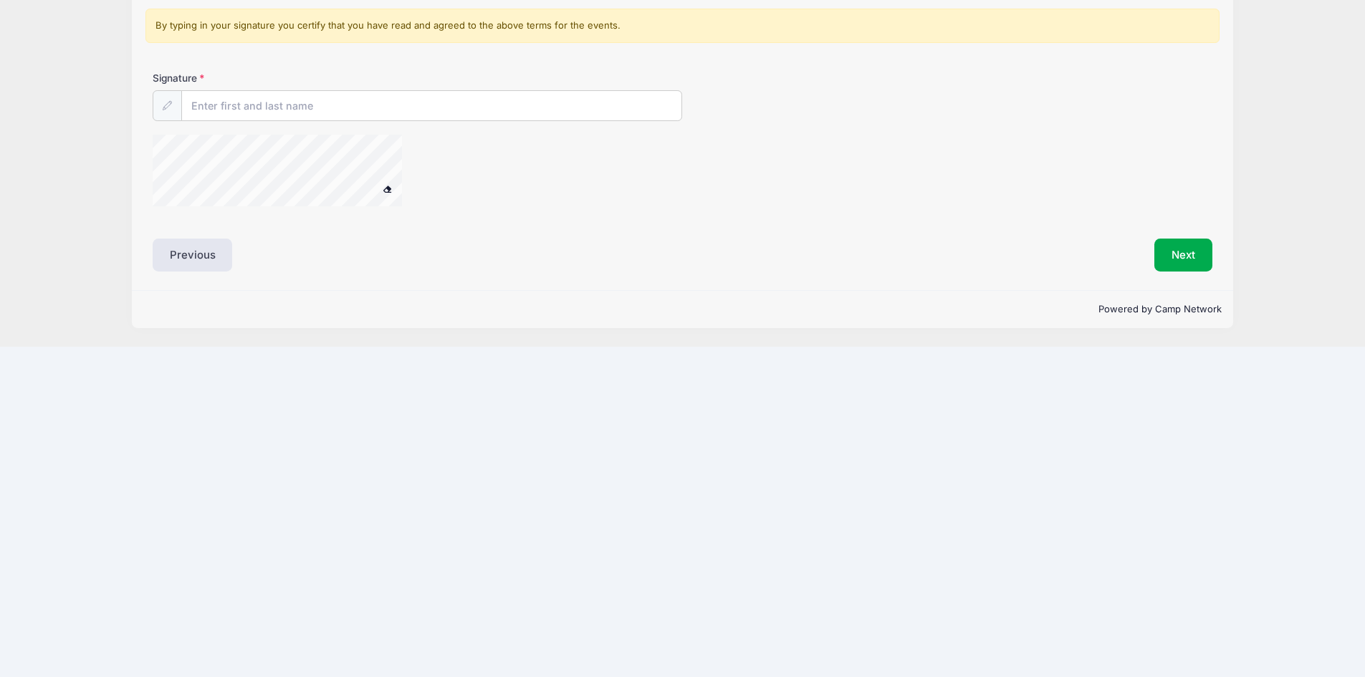
scroll to position [0, 0]
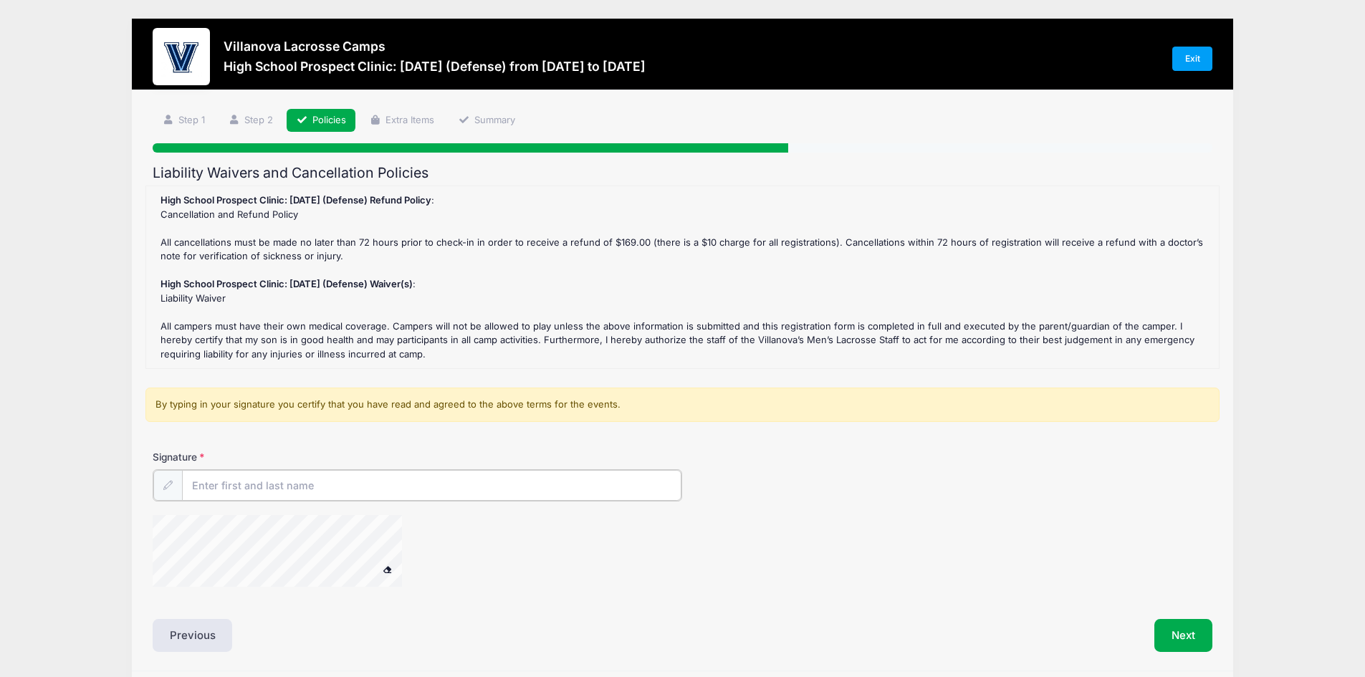
click at [238, 481] on input "Signature" at bounding box center [432, 485] width 500 height 31
type input "Kristina Fitzpatrick"
click at [586, 588] on div at bounding box center [506, 552] width 707 height 76
click at [171, 482] on icon at bounding box center [167, 484] width 9 height 9
click at [410, 544] on div at bounding box center [296, 552] width 287 height 76
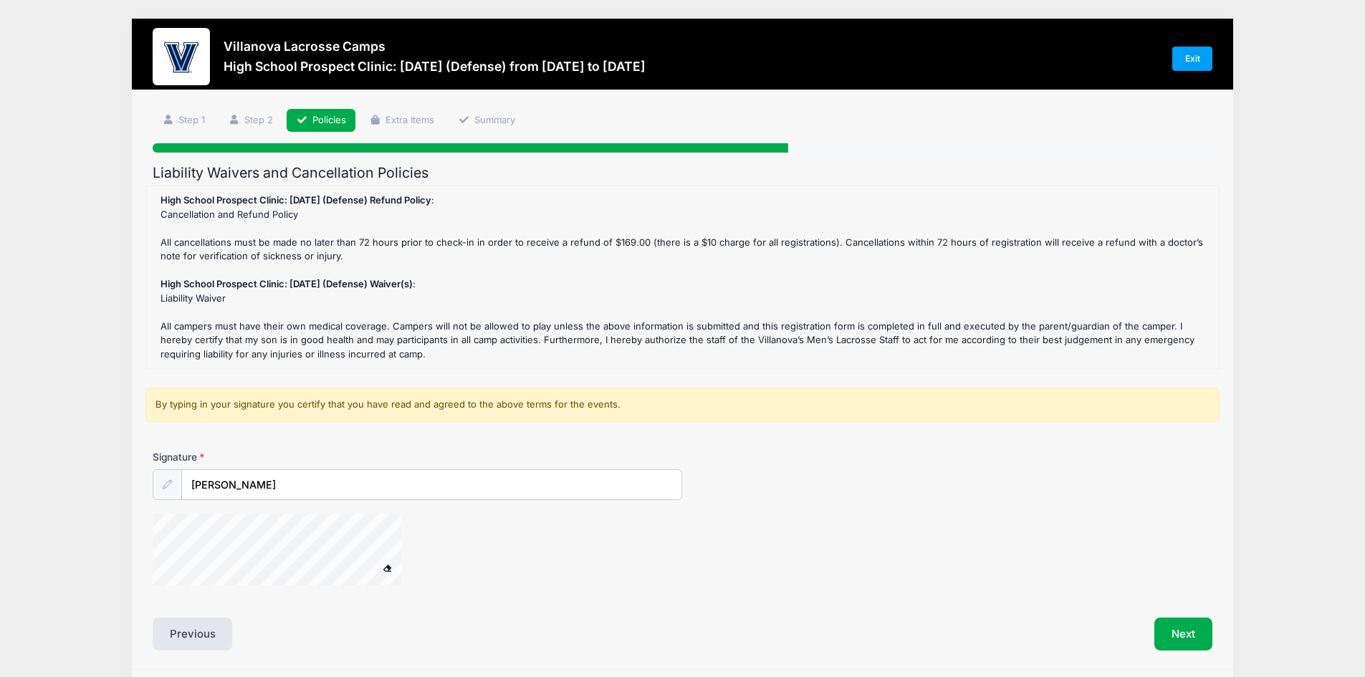
scroll to position [49, 0]
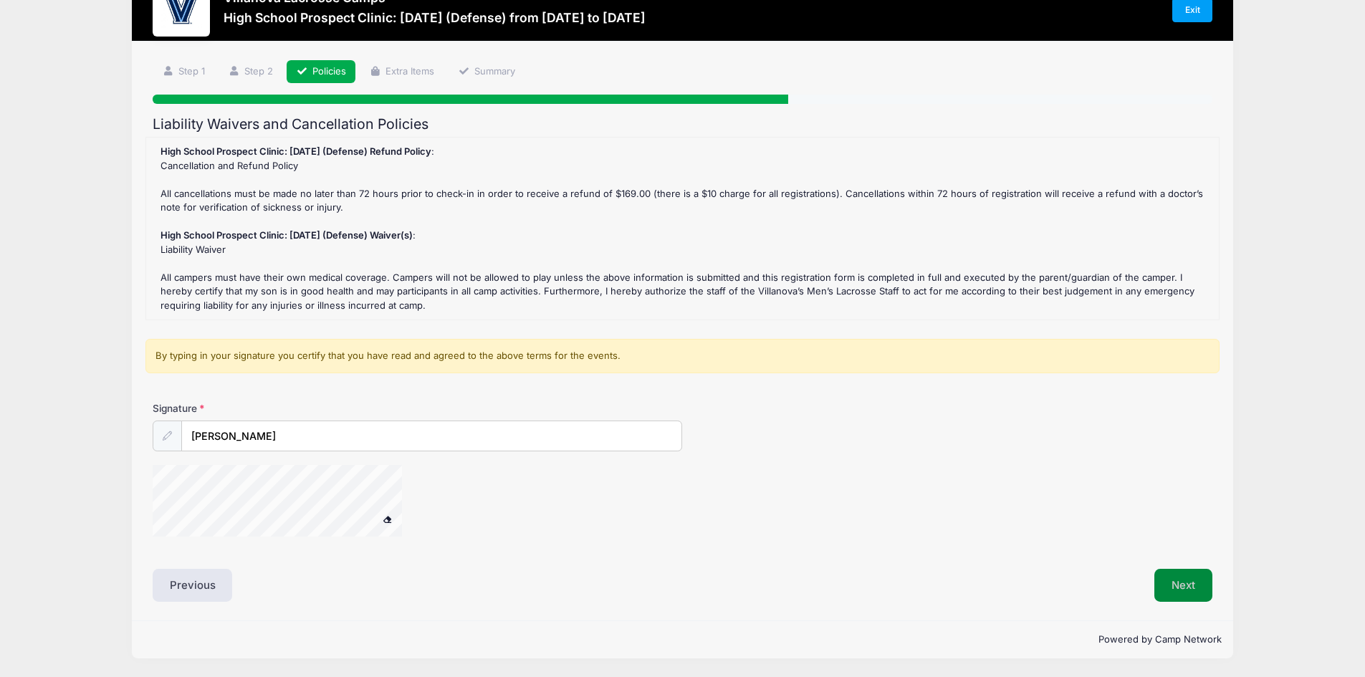
click at [1190, 588] on button "Next" at bounding box center [1184, 585] width 58 height 33
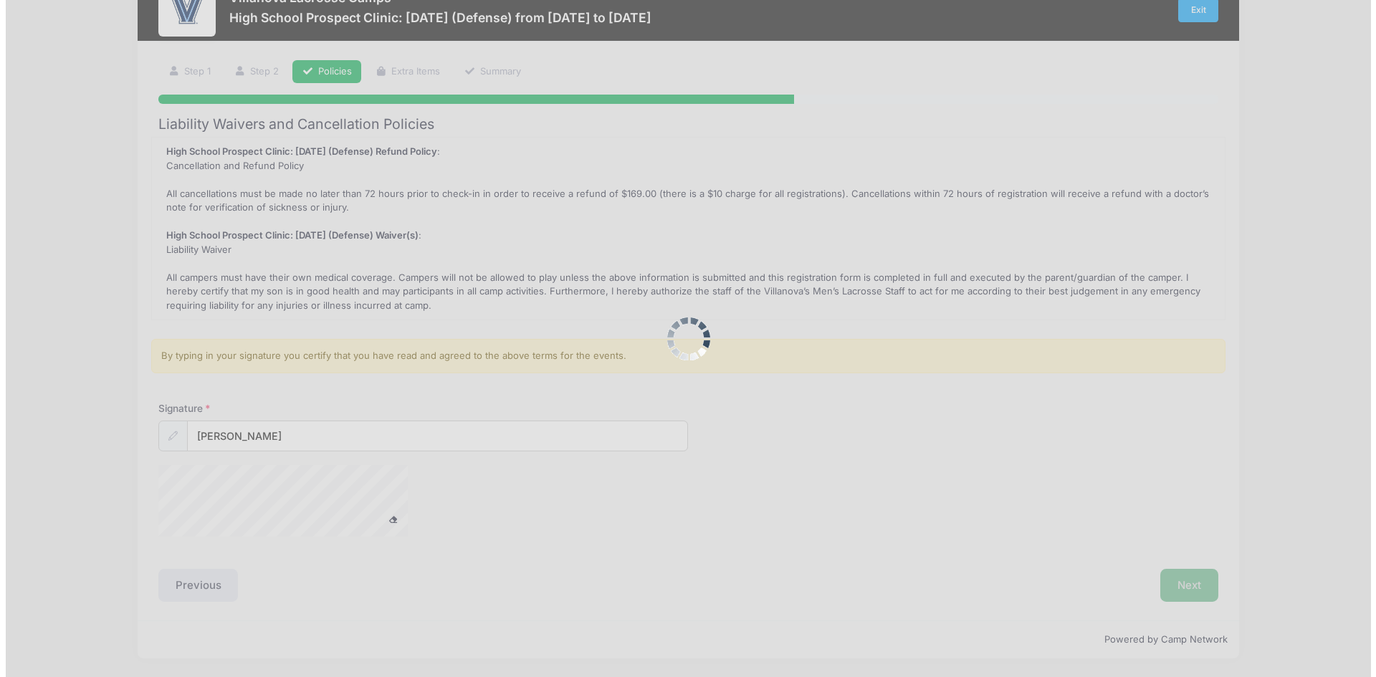
scroll to position [0, 0]
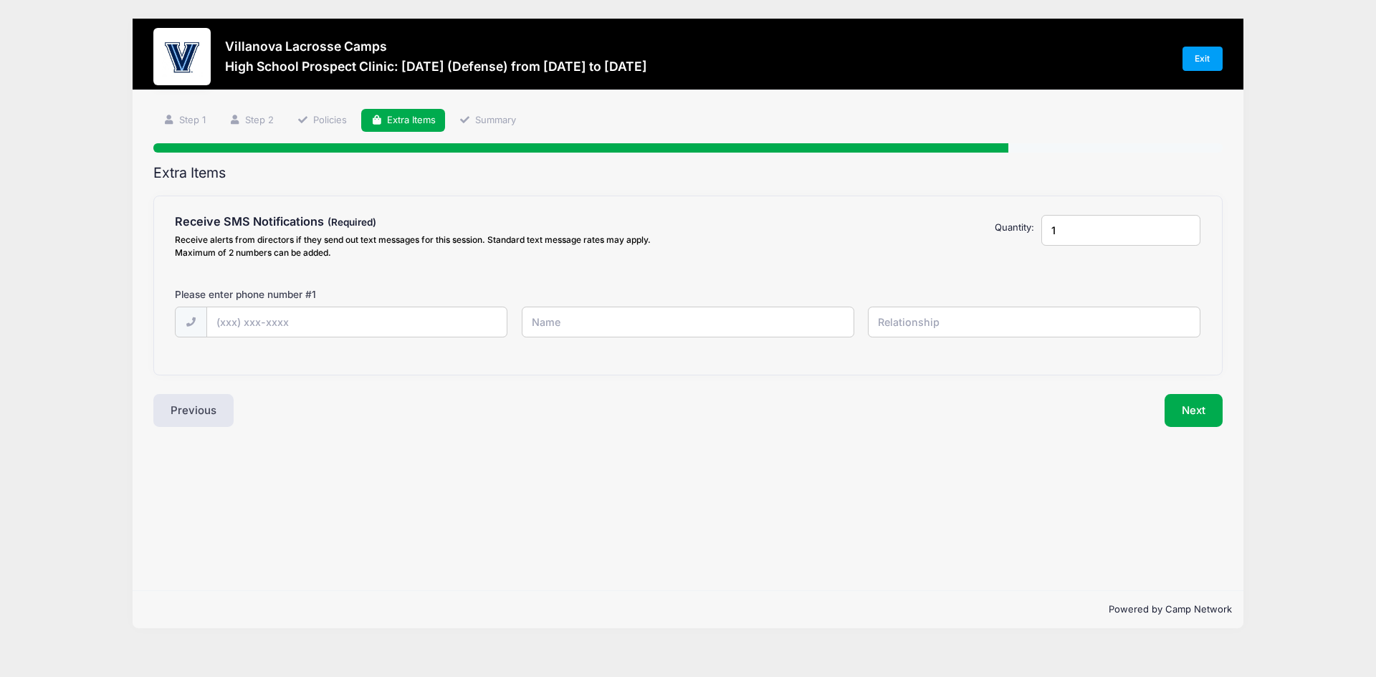
click at [1059, 224] on input "1" at bounding box center [1120, 230] width 159 height 31
type input "2"
click at [1187, 227] on input "2" at bounding box center [1120, 230] width 159 height 31
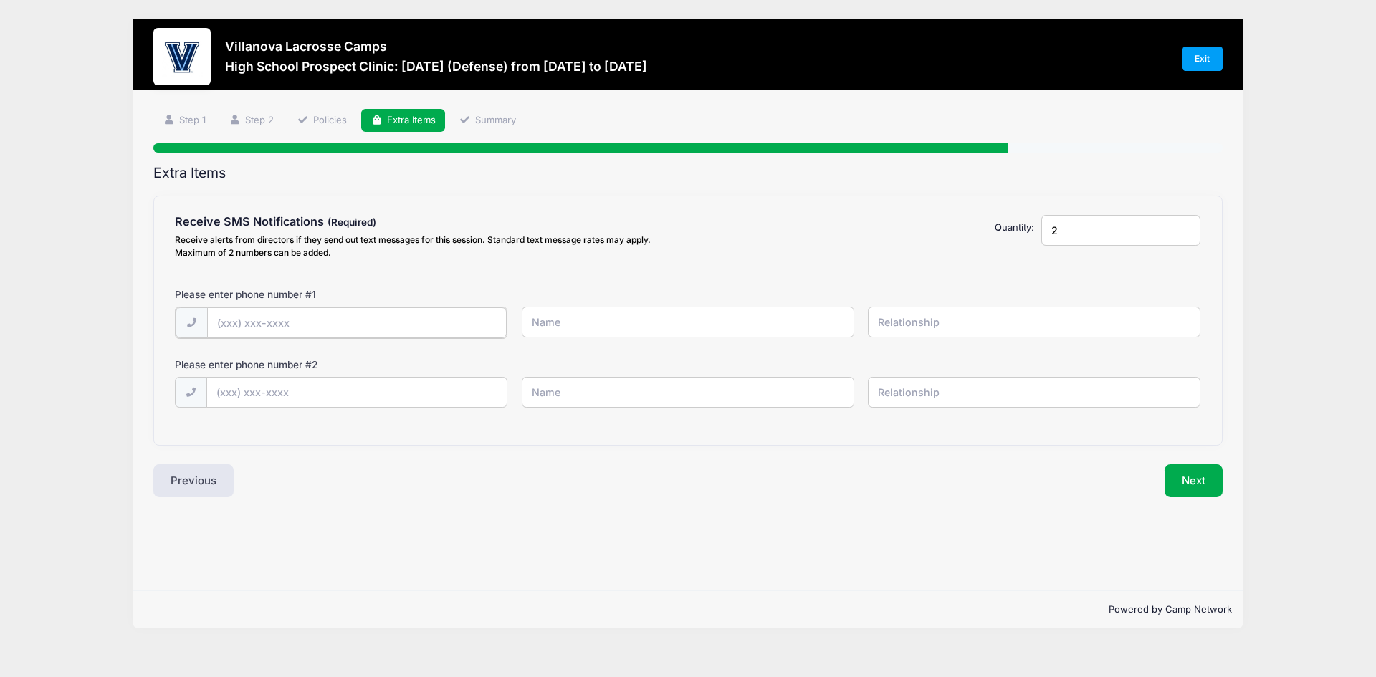
click at [0, 0] on input "text" at bounding box center [0, 0] width 0 height 0
type input "(646) 221-6051"
click at [0, 0] on input "text" at bounding box center [0, 0] width 0 height 0
type input "Kristina Fitzpatrick"
type input "Mother"
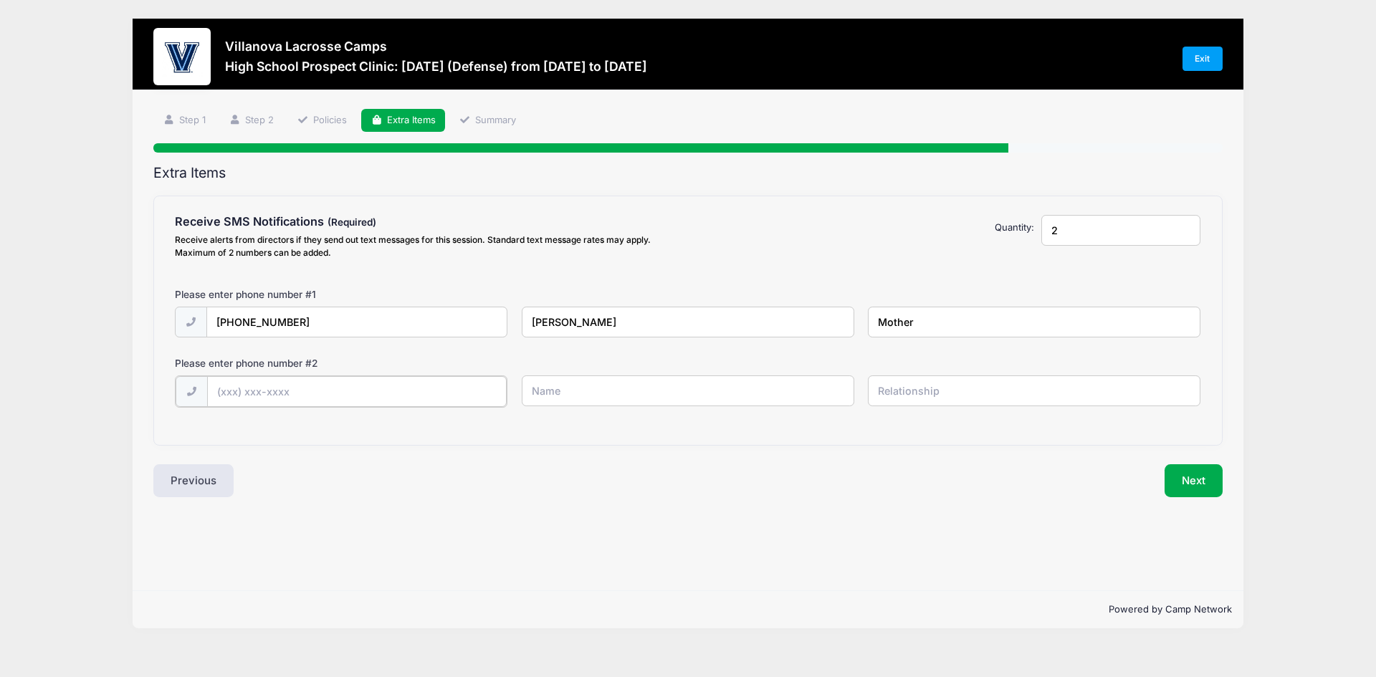
click at [0, 0] on input "text" at bounding box center [0, 0] width 0 height 0
type input "(646) 345-1582"
click at [0, 0] on input "text" at bounding box center [0, 0] width 0 height 0
type input "Sean Fitzpatrick"
type input "Father"
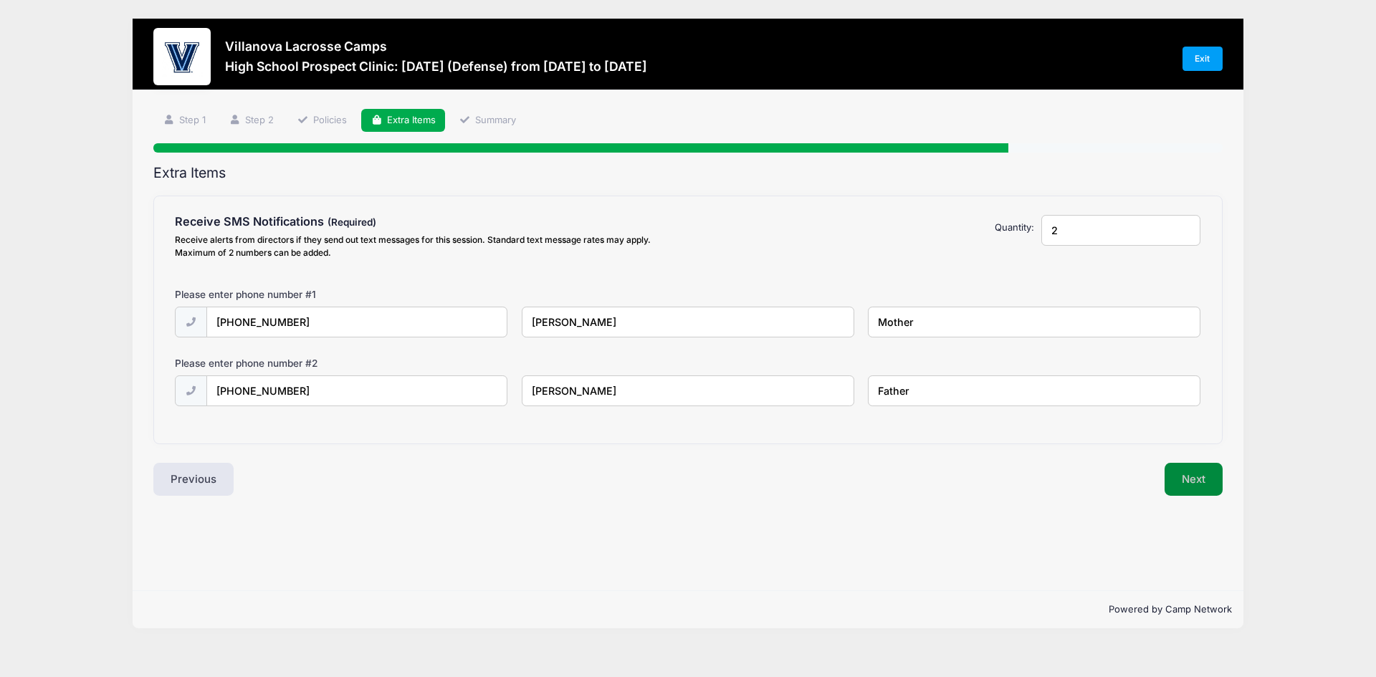
click at [1202, 485] on button "Next" at bounding box center [1194, 479] width 58 height 33
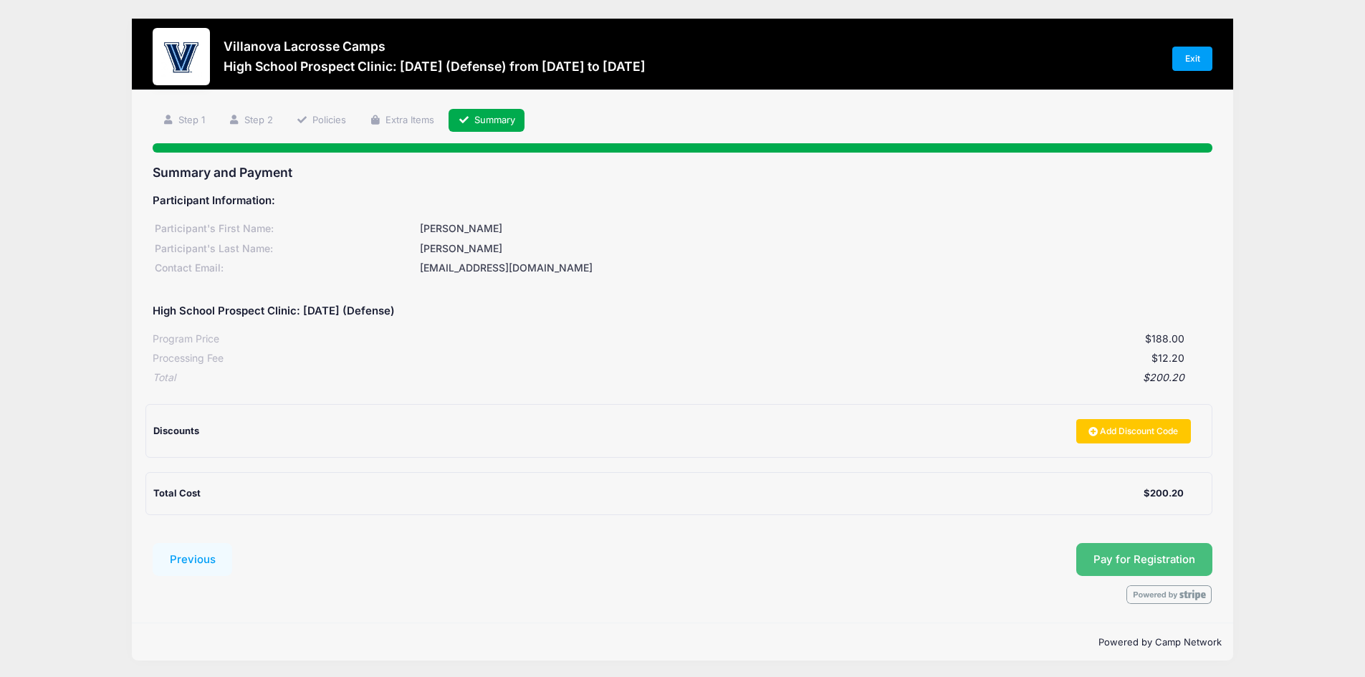
click at [1121, 562] on span "Pay for Registration" at bounding box center [1145, 559] width 102 height 13
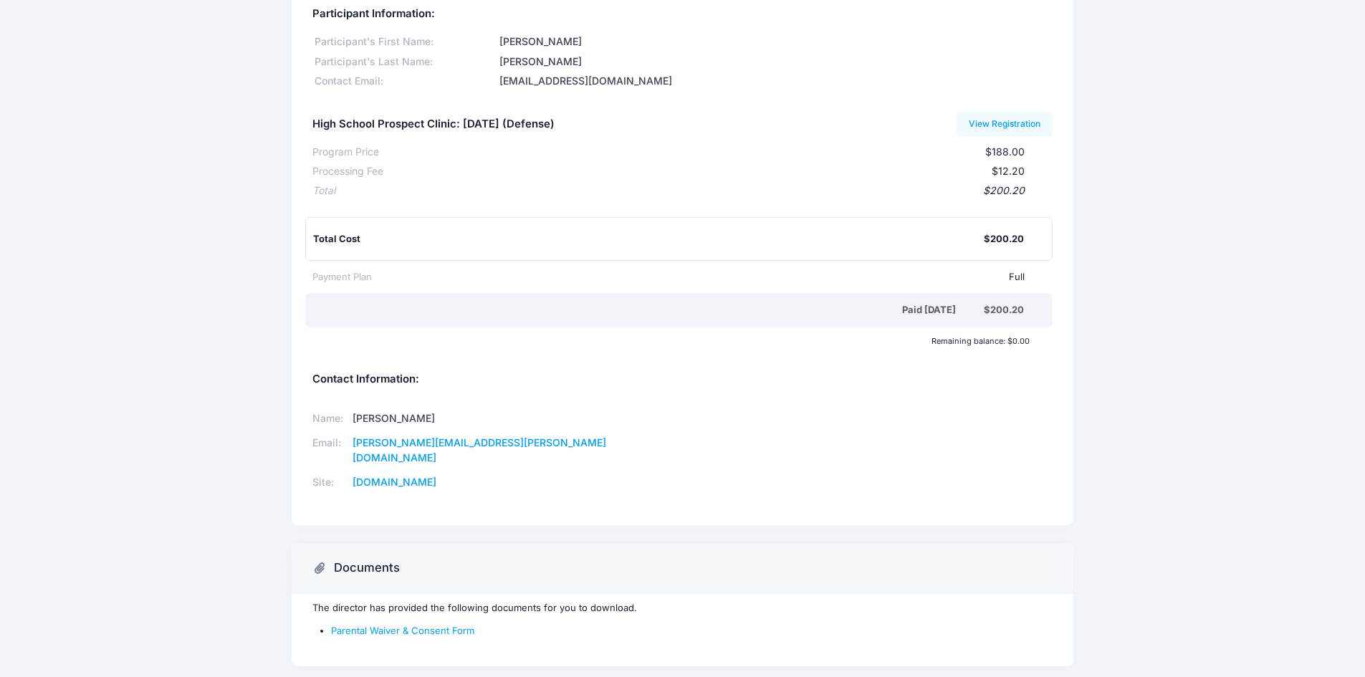
scroll to position [115, 0]
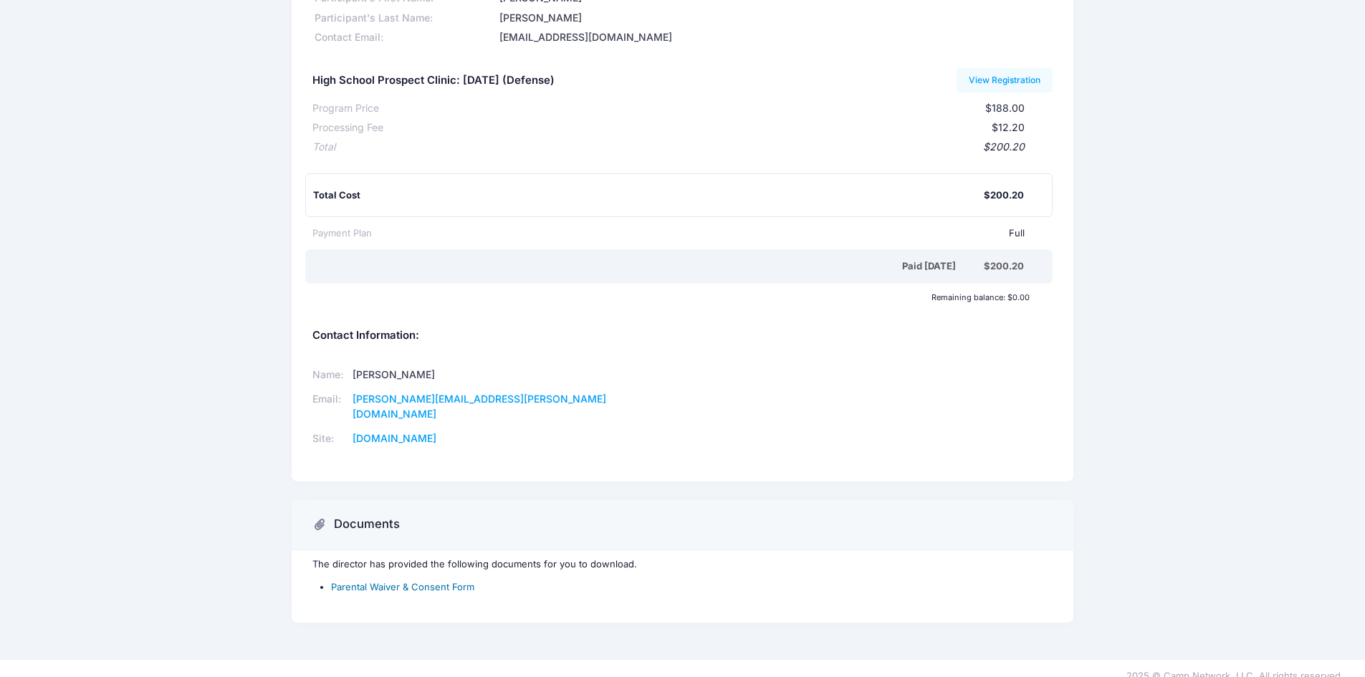
click at [428, 581] on link "Parental Waiver & Consent Form" at bounding box center [402, 586] width 143 height 11
